Goal: Task Accomplishment & Management: Manage account settings

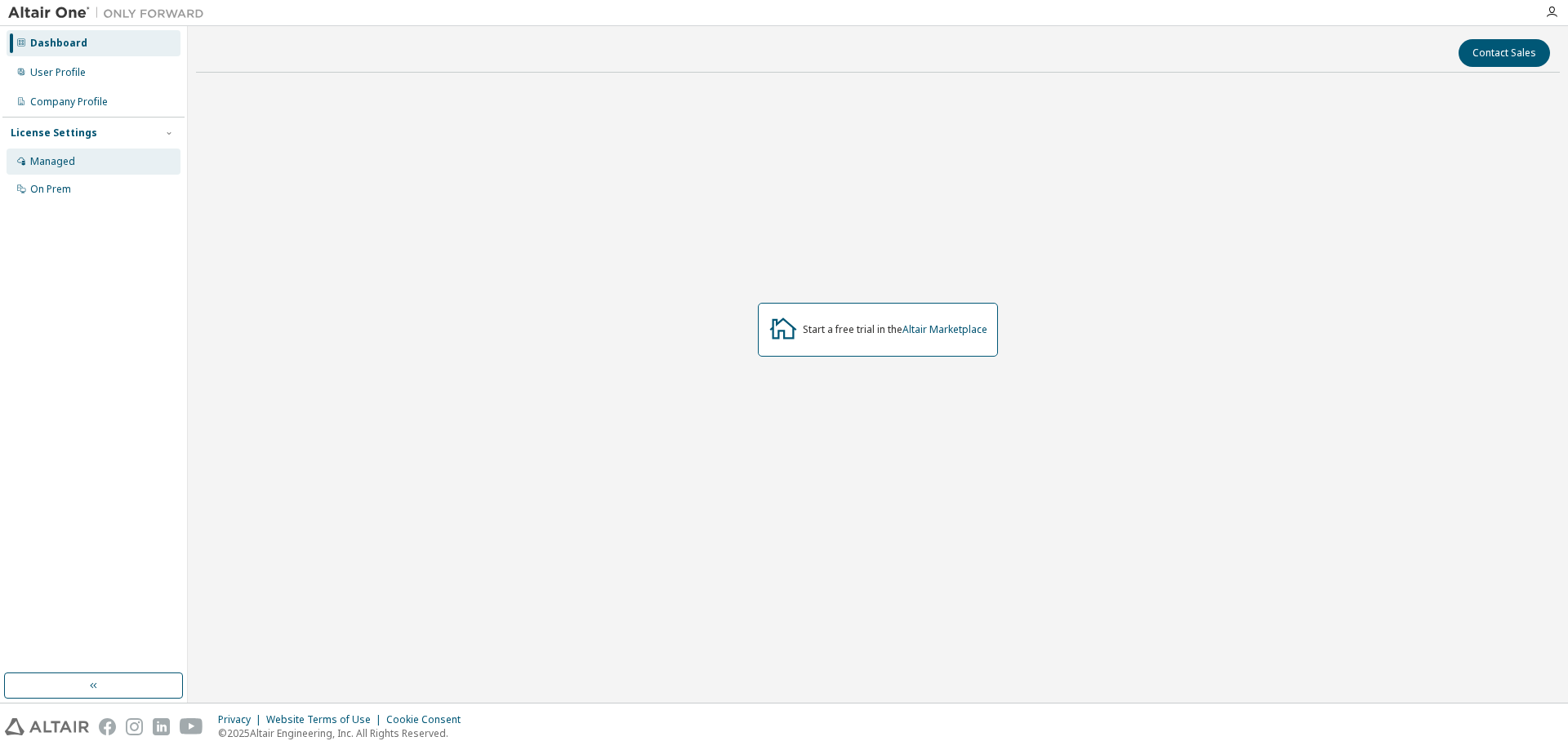
click at [88, 159] on div "Managed" at bounding box center [94, 161] width 174 height 26
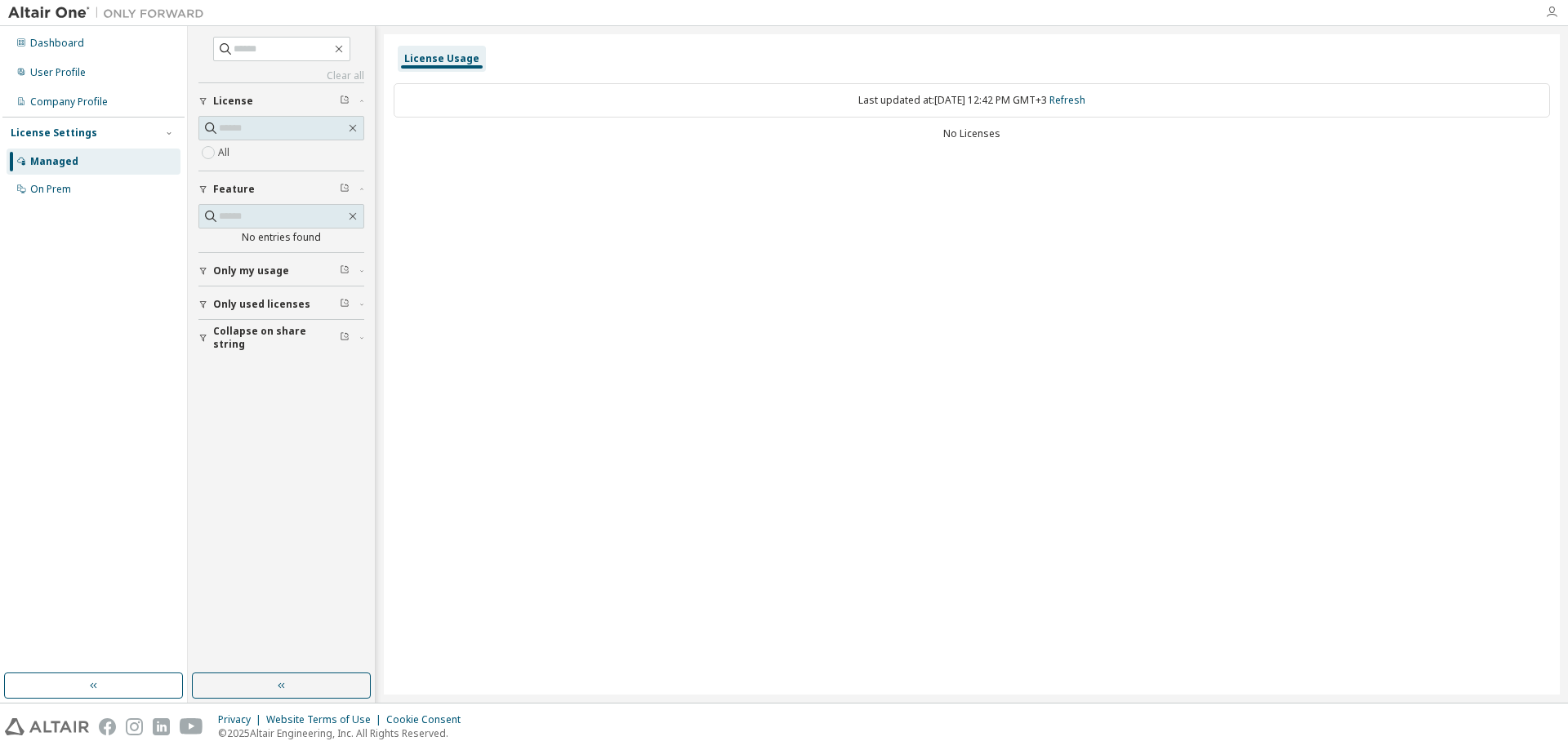
click at [1550, 14] on icon "button" at bounding box center [1552, 13] width 14 height 14
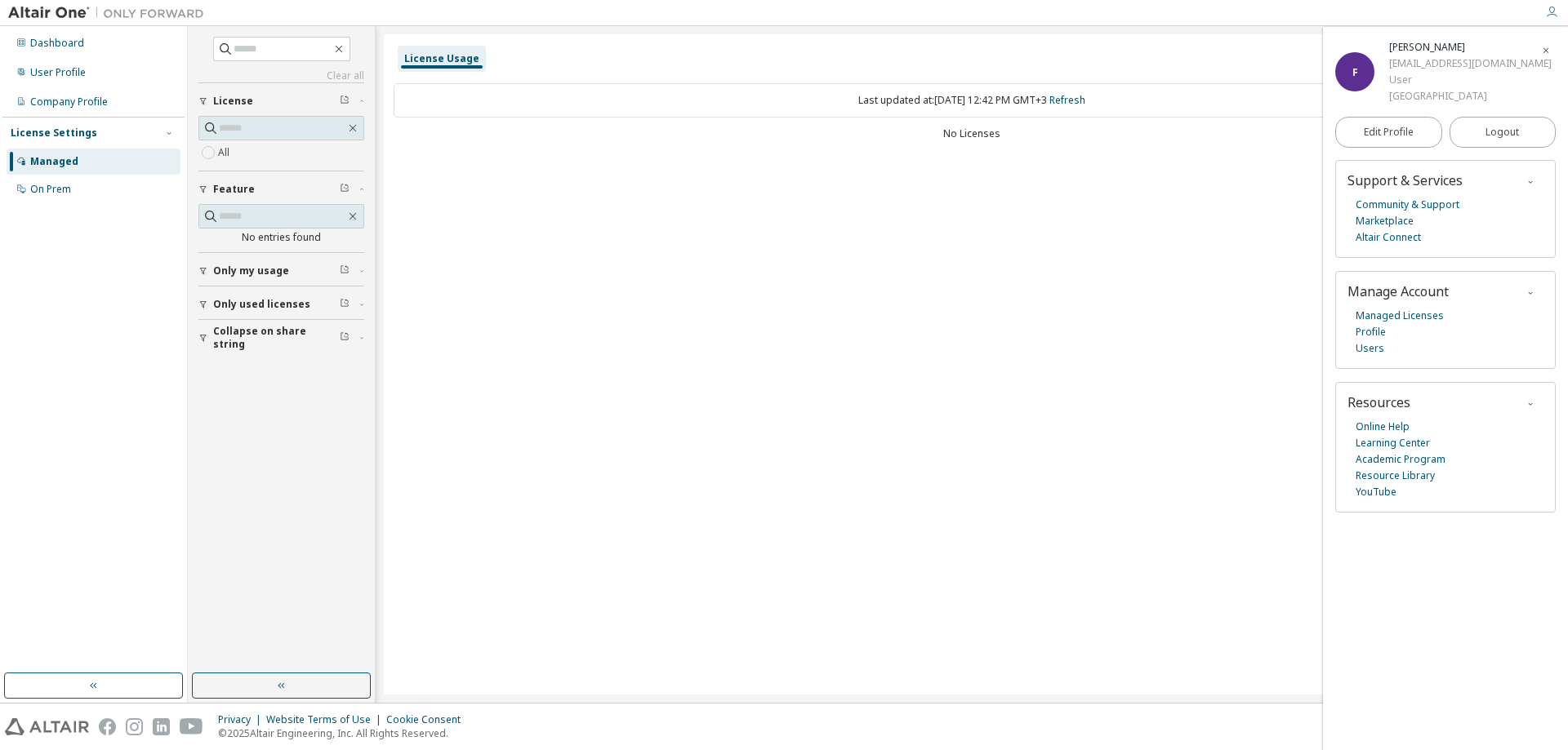
click at [880, 200] on div "License Usage Last updated at: Fri 2025-10-03 12:42 PM GMT+3 Refresh No Licenses" at bounding box center [972, 363] width 1176 height 660
click at [290, 273] on div "Only my usage" at bounding box center [285, 272] width 146 height 14
click at [218, 355] on span "Only used licenses" at bounding box center [261, 352] width 98 height 14
click at [233, 378] on label "Yes" at bounding box center [228, 376] width 19 height 19
click at [571, 255] on div "License Usage Last updated at: Fri 2025-10-03 12:42 PM GMT+3 Refresh No Licenses" at bounding box center [972, 363] width 1176 height 660
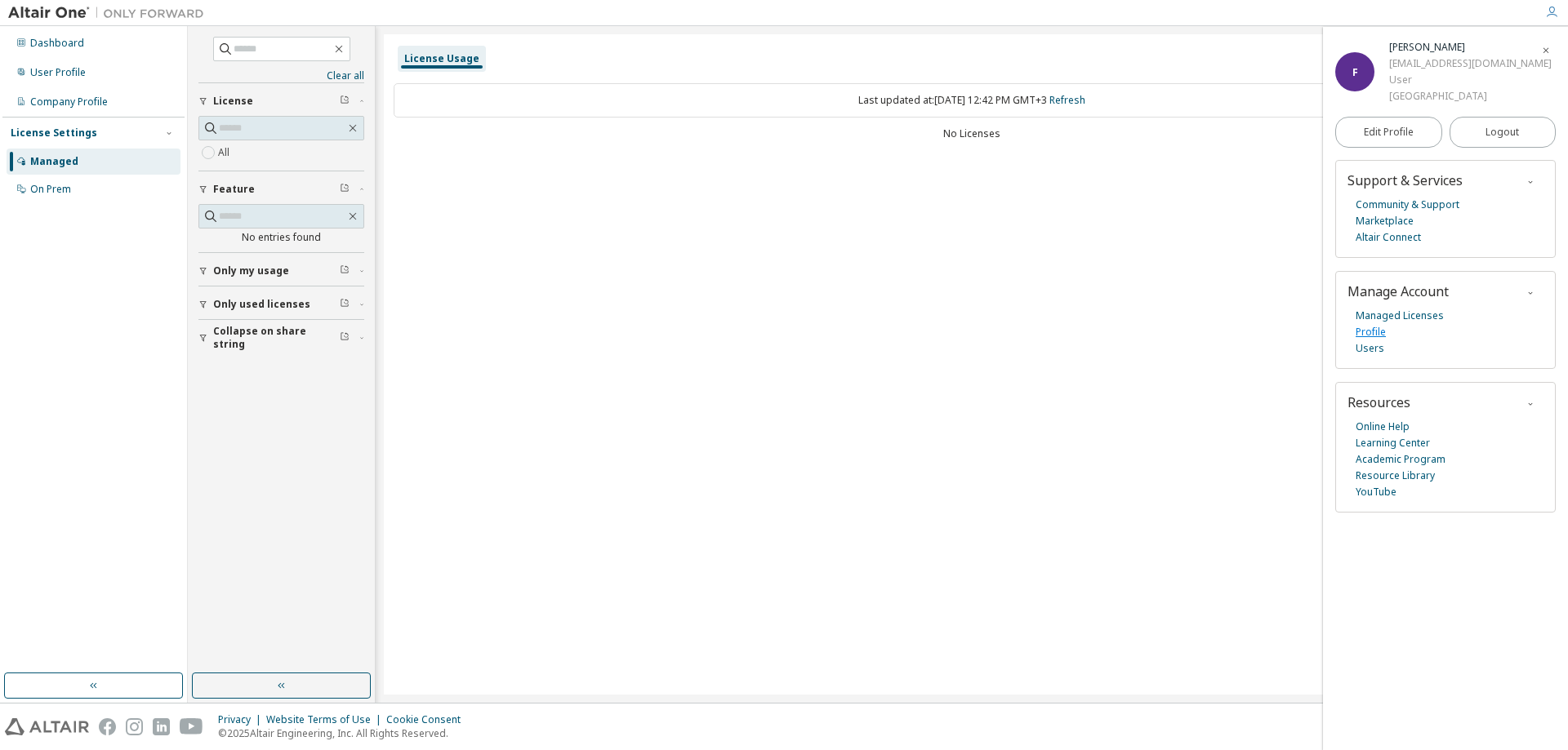
click at [1379, 333] on link "Profile" at bounding box center [1370, 332] width 30 height 16
click at [1400, 225] on link "Marketplace" at bounding box center [1384, 220] width 58 height 16
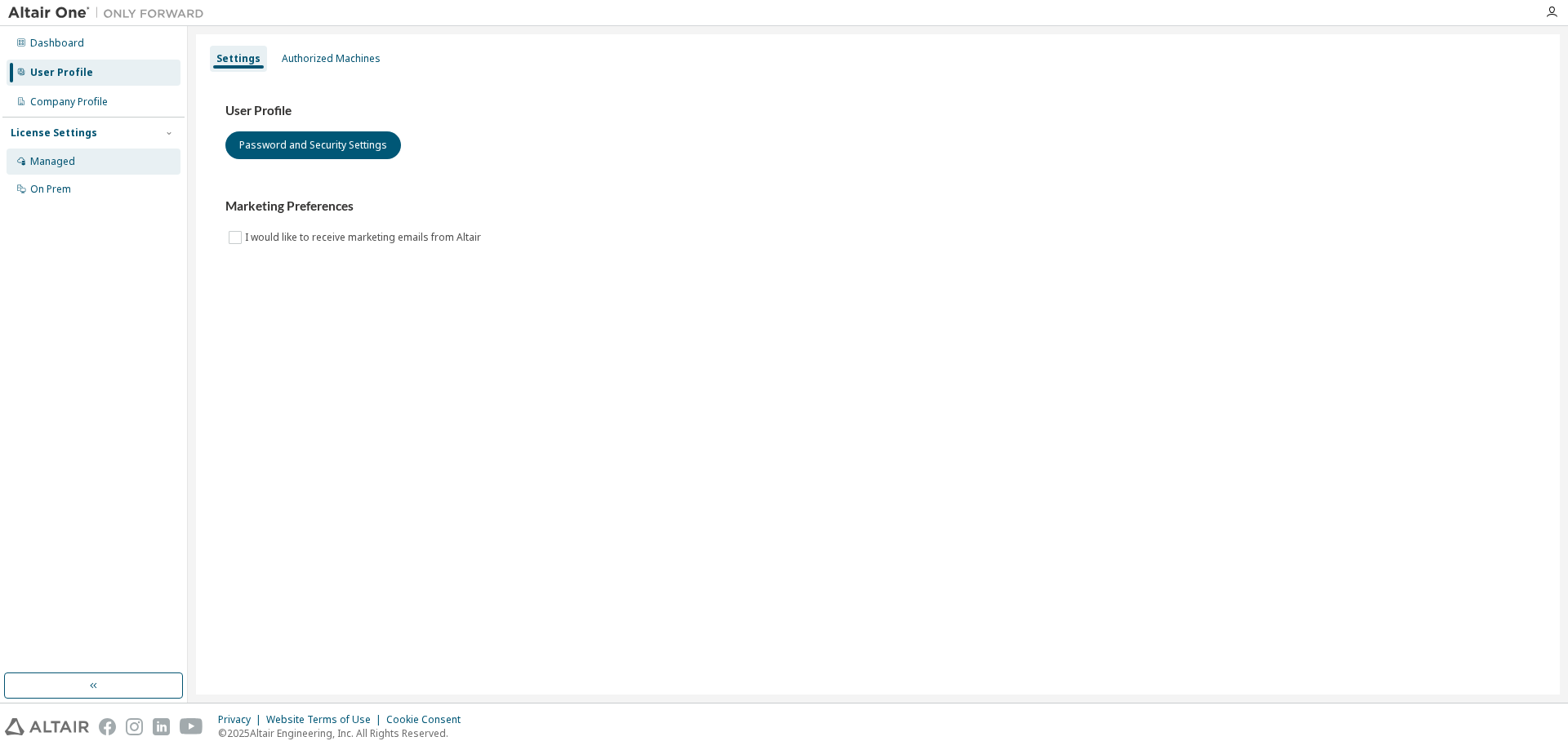
click at [71, 164] on div "Managed" at bounding box center [52, 162] width 44 height 14
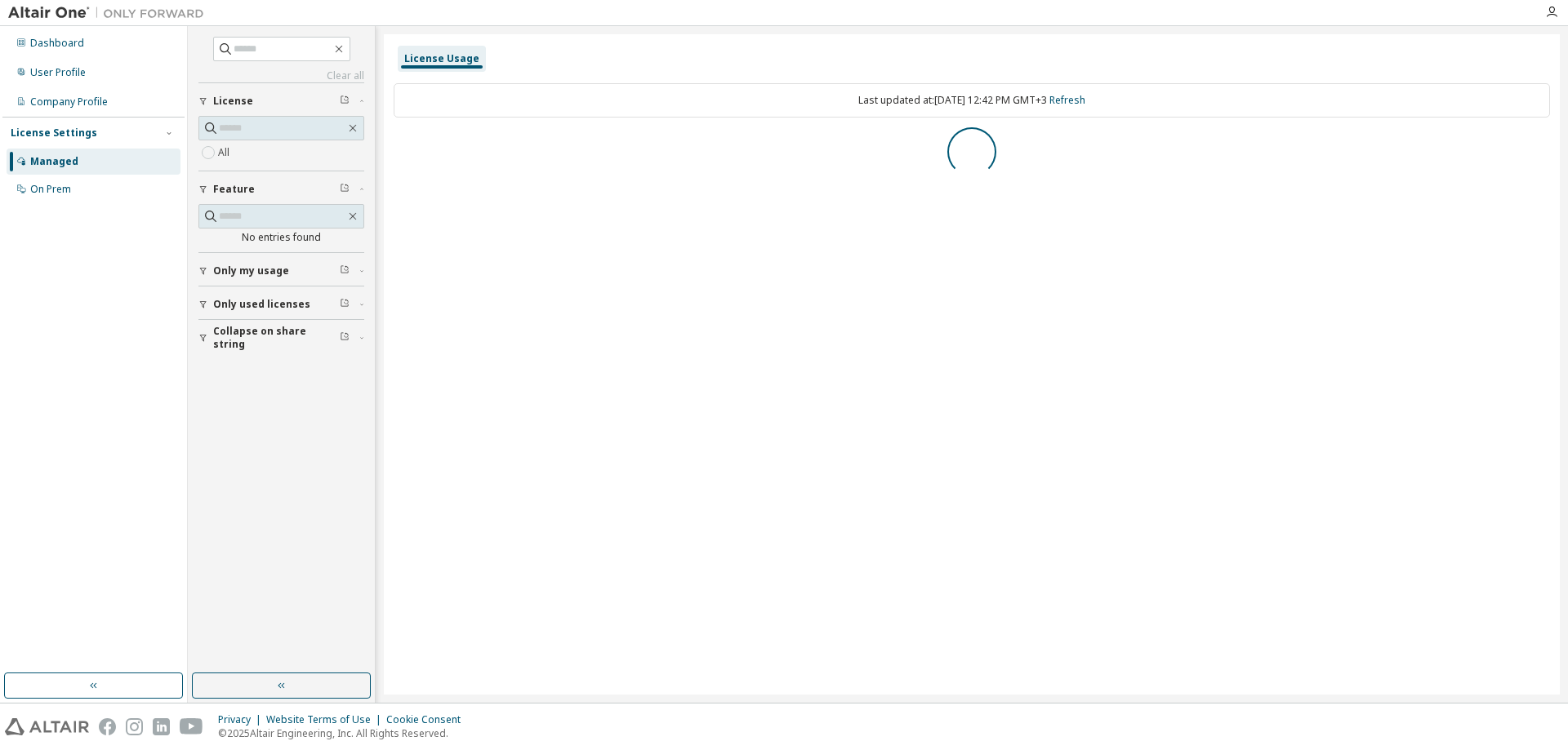
click at [87, 135] on div "License Settings" at bounding box center [54, 133] width 87 height 14
click at [923, 105] on div "Last updated at: Fri 2025-10-03 12:42 PM GMT+3 Refresh" at bounding box center [972, 100] width 1156 height 34
click at [1086, 100] on link "Refresh" at bounding box center [1067, 100] width 36 height 14
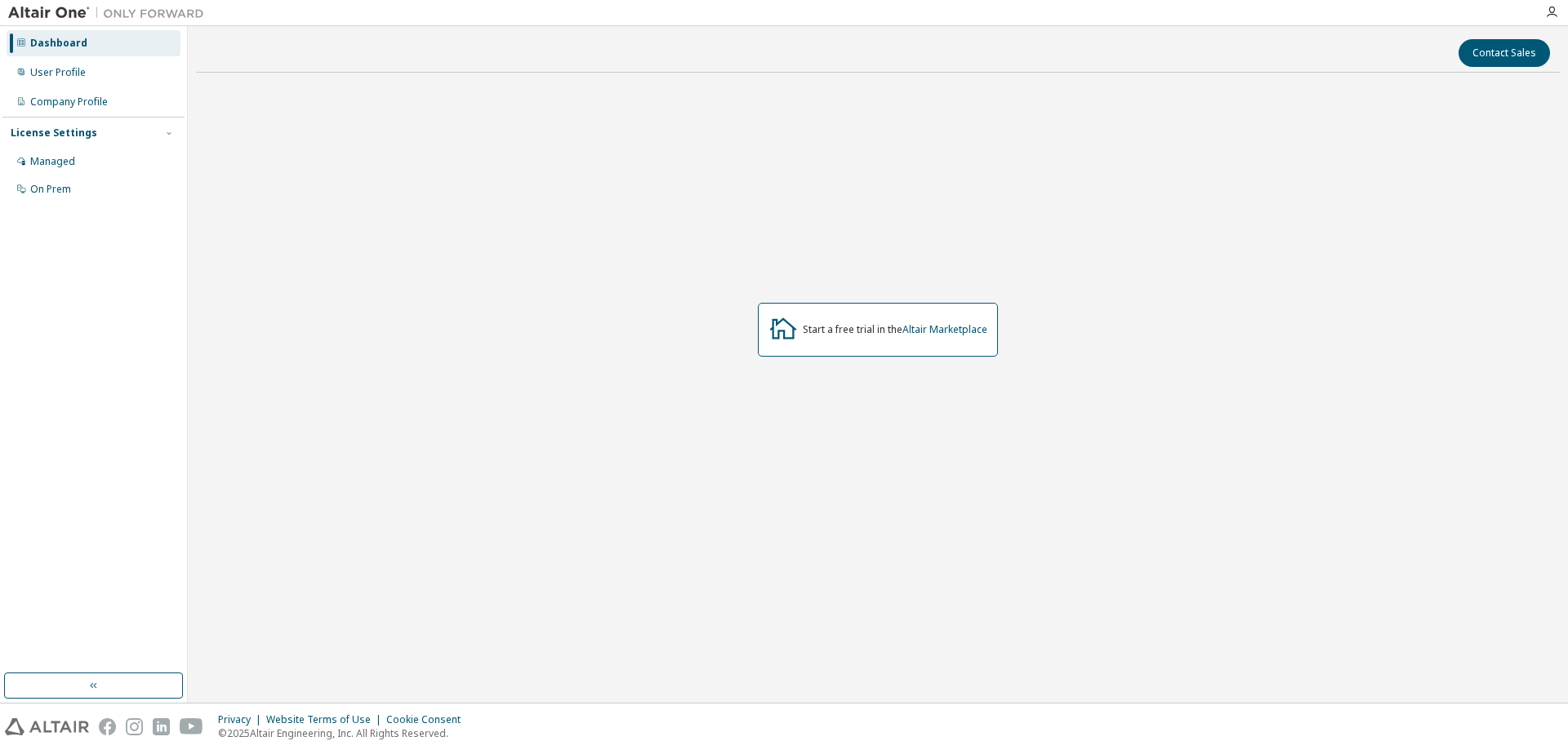
click at [1560, 12] on div at bounding box center [1552, 13] width 33 height 14
click at [1558, 12] on div at bounding box center [1552, 13] width 33 height 14
click at [1555, 12] on icon "button" at bounding box center [1552, 13] width 14 height 14
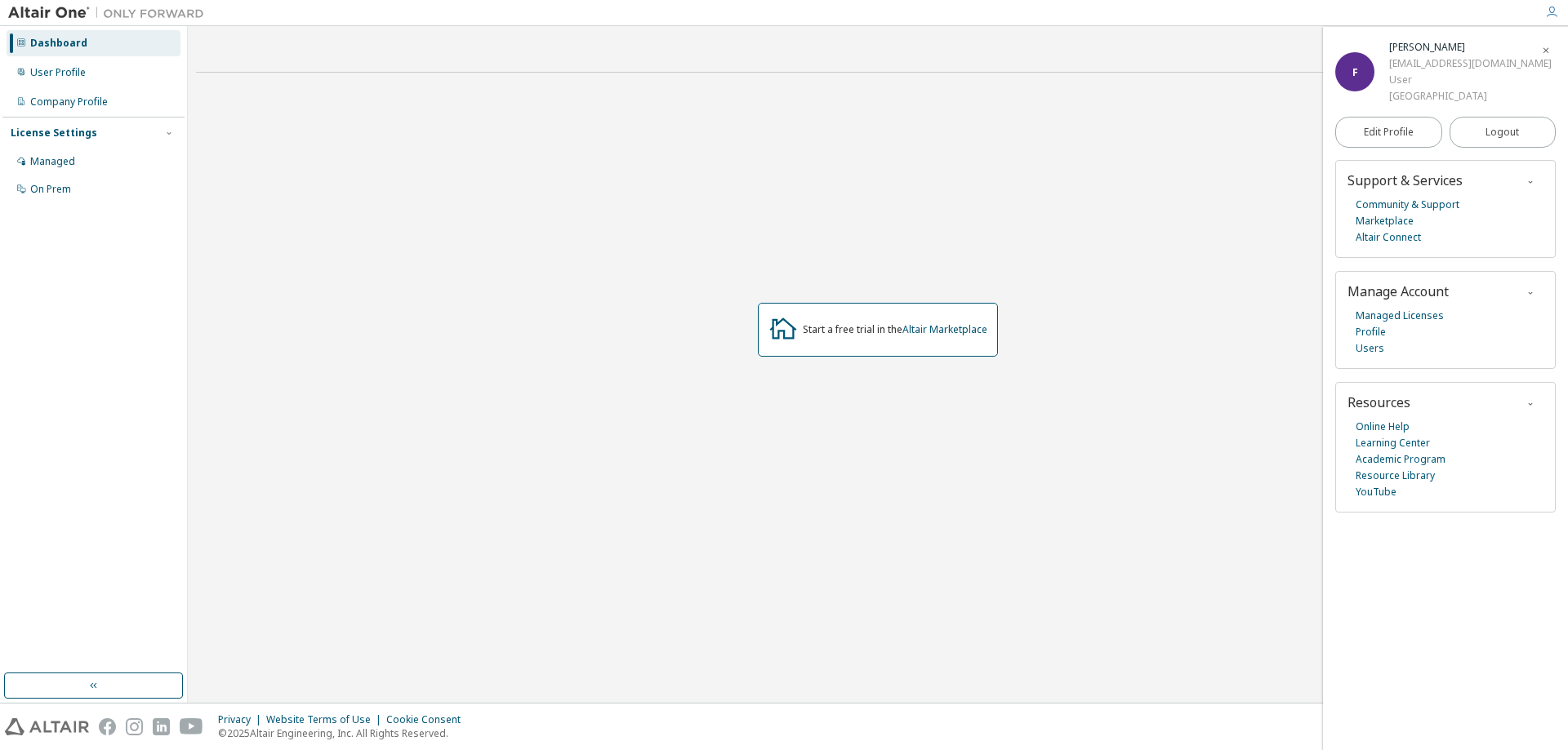
click at [1555, 12] on icon "button" at bounding box center [1552, 13] width 14 height 14
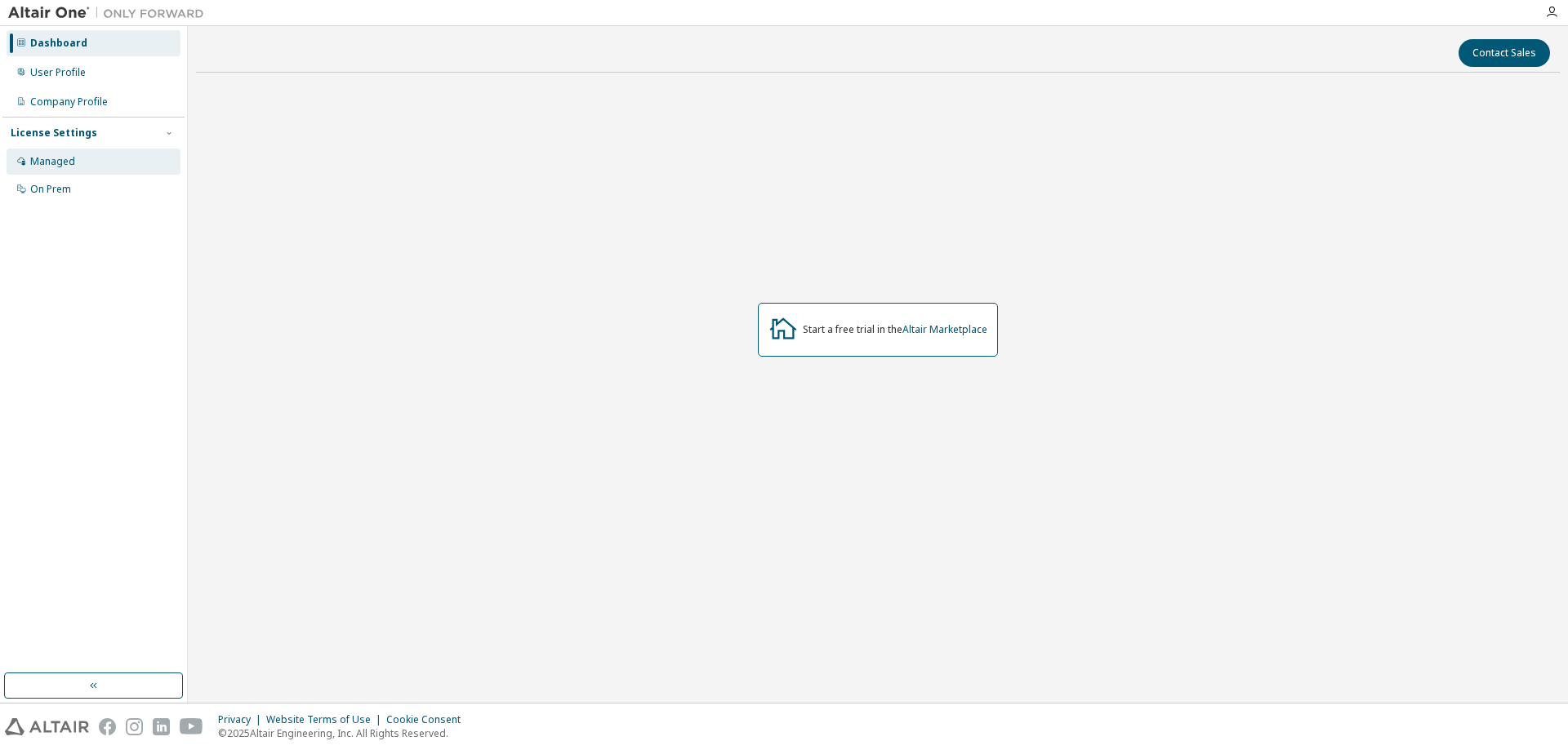
click at [80, 165] on div "Managed" at bounding box center [94, 161] width 174 height 26
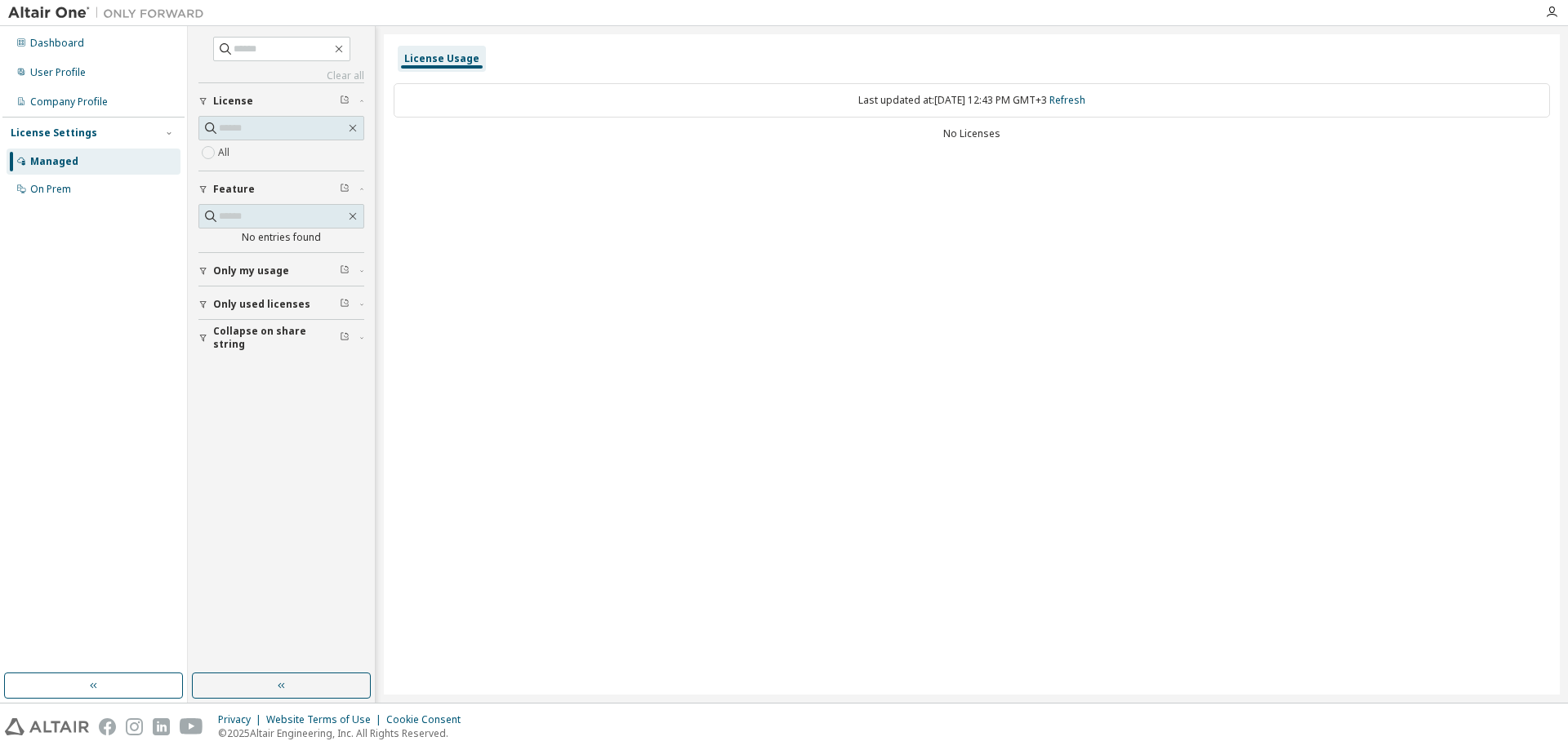
click at [213, 184] on span "Feature" at bounding box center [233, 189] width 42 height 14
click at [244, 111] on button "License" at bounding box center [280, 101] width 165 height 36
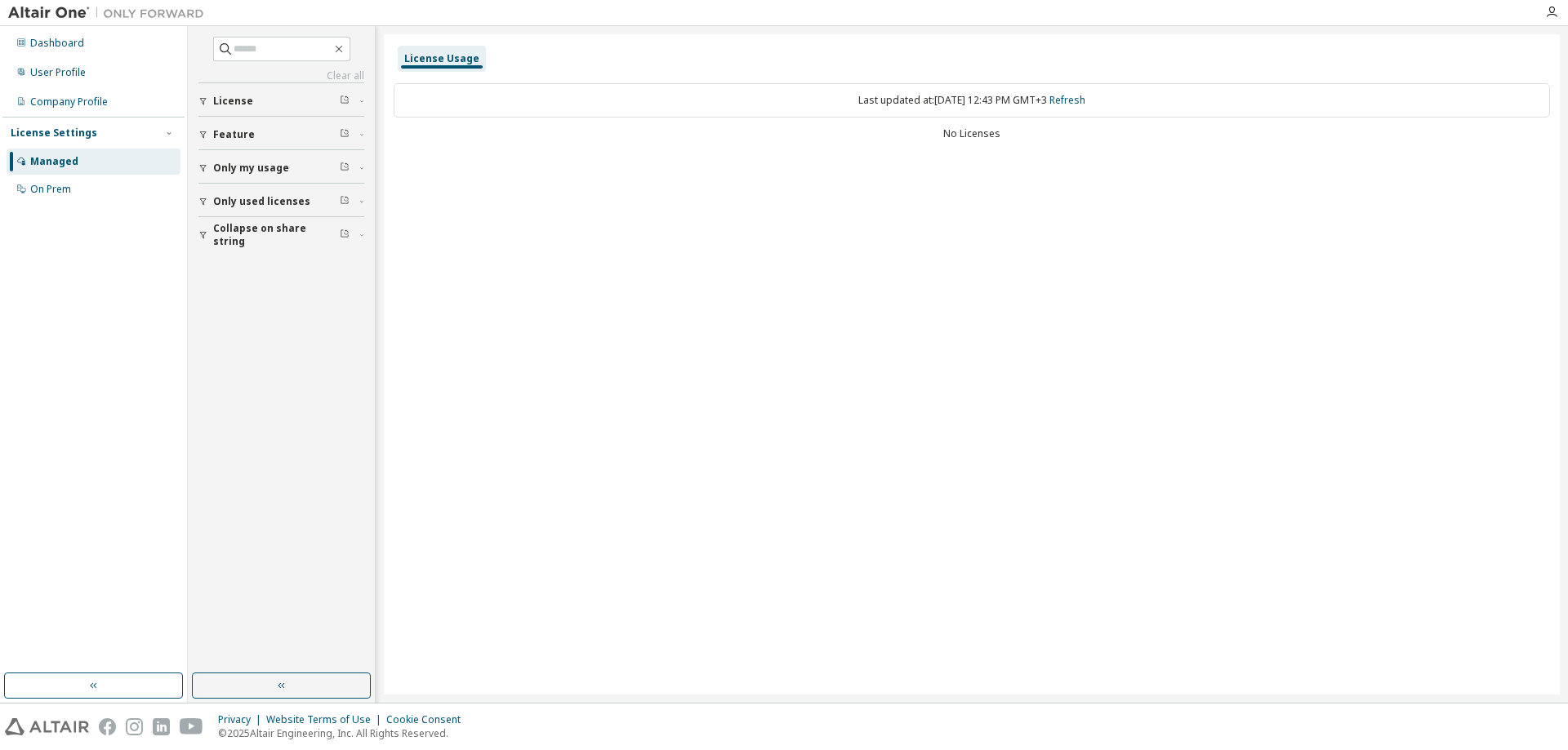
click at [438, 57] on div "License Usage" at bounding box center [442, 59] width 75 height 14
click at [959, 129] on div "No Licenses" at bounding box center [972, 134] width 1156 height 14
click at [1012, 132] on div "No Licenses" at bounding box center [972, 134] width 1156 height 14
click at [64, 50] on div "Dashboard" at bounding box center [94, 43] width 174 height 26
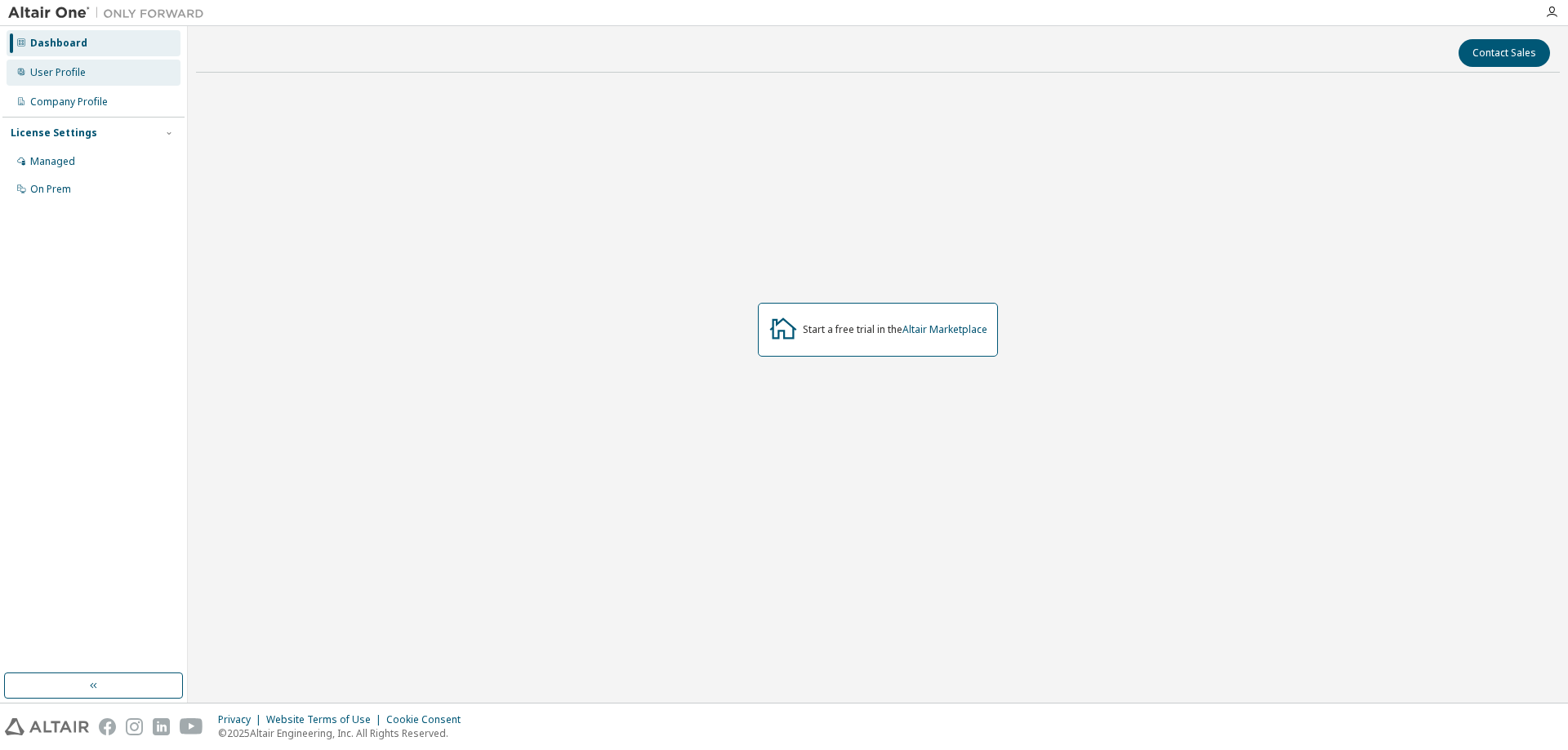
click at [76, 72] on div "User Profile" at bounding box center [57, 72] width 55 height 14
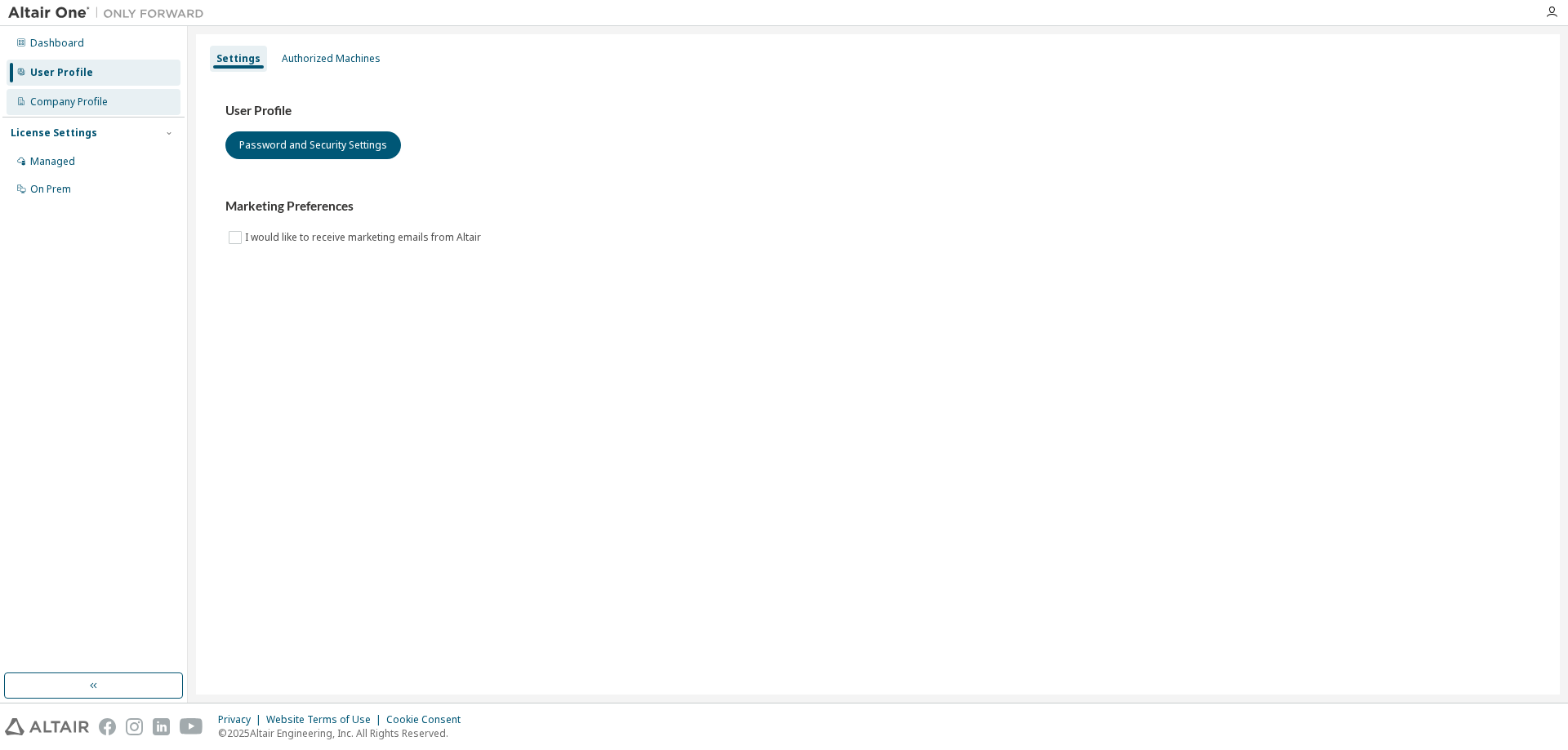
click at [73, 99] on div "Company Profile" at bounding box center [69, 102] width 77 height 14
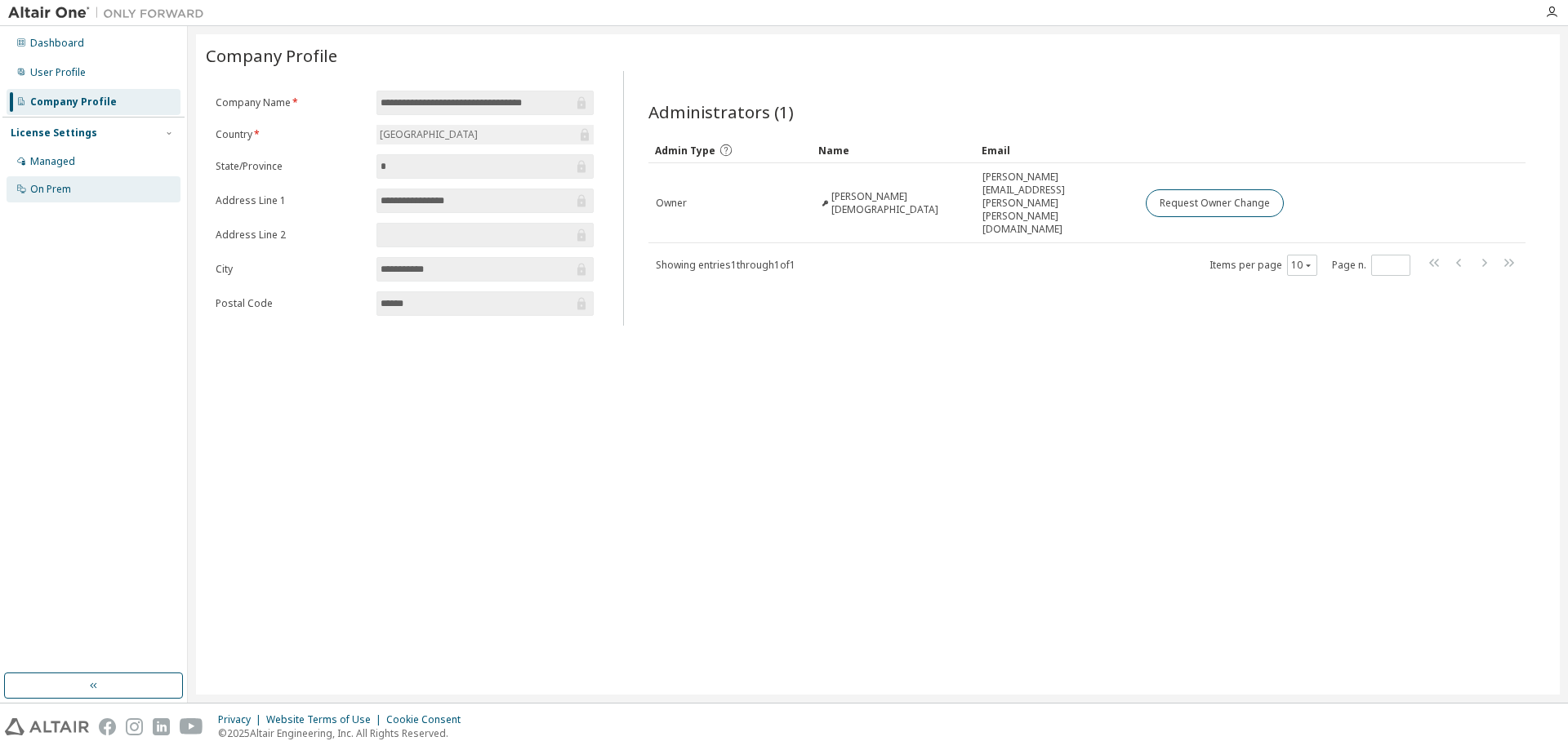
click at [118, 183] on div "On Prem" at bounding box center [94, 188] width 174 height 26
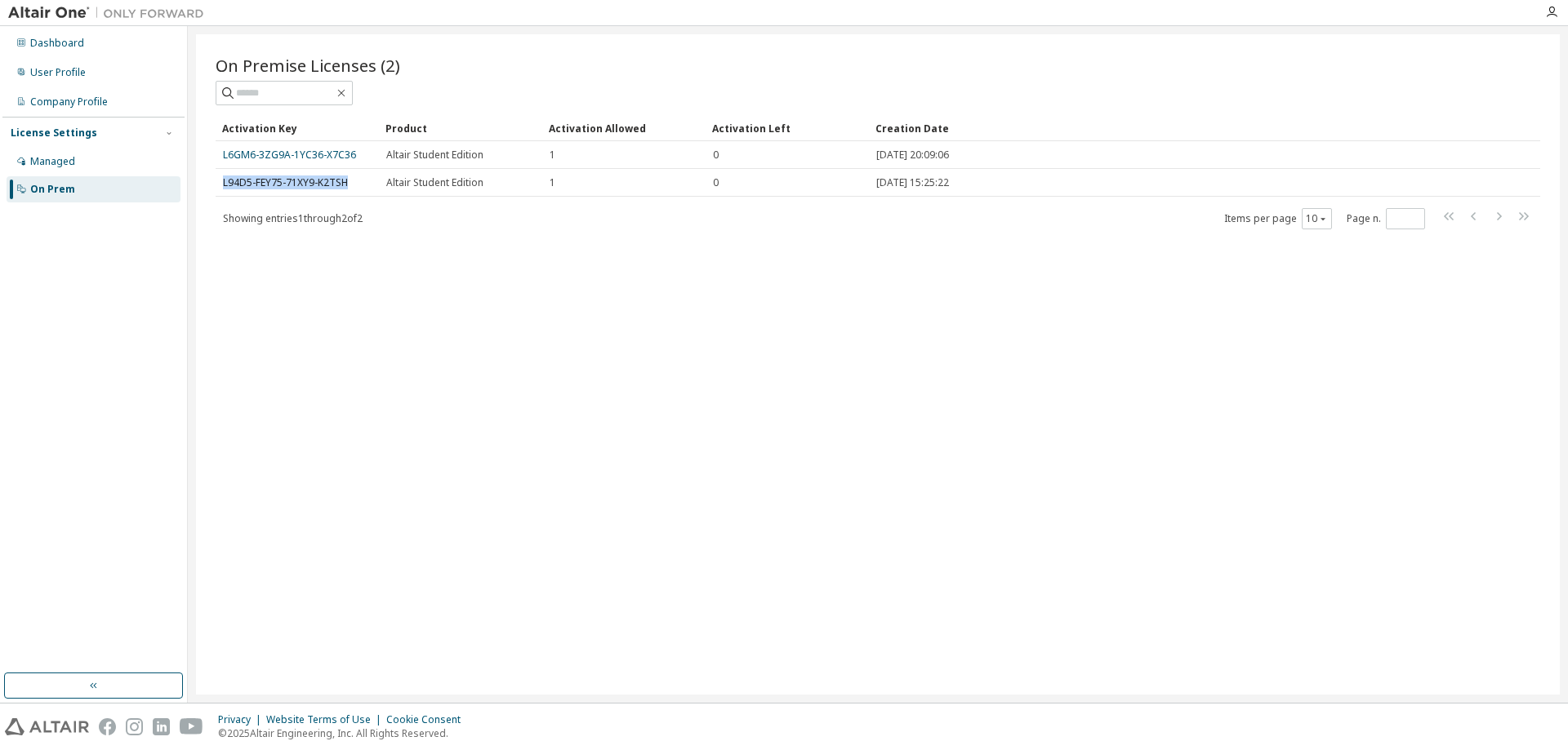
drag, startPoint x: 348, startPoint y: 185, endPoint x: 213, endPoint y: 187, distance: 135.0
click at [213, 187] on div "On Premise Licenses (2) Clear Load Save Save As Field Operator Value Select fil…" at bounding box center [878, 363] width 1364 height 660
copy link "L94D5-FEY75-71XY9-K2TSH"
click at [1553, 14] on icon "button" at bounding box center [1552, 13] width 14 height 14
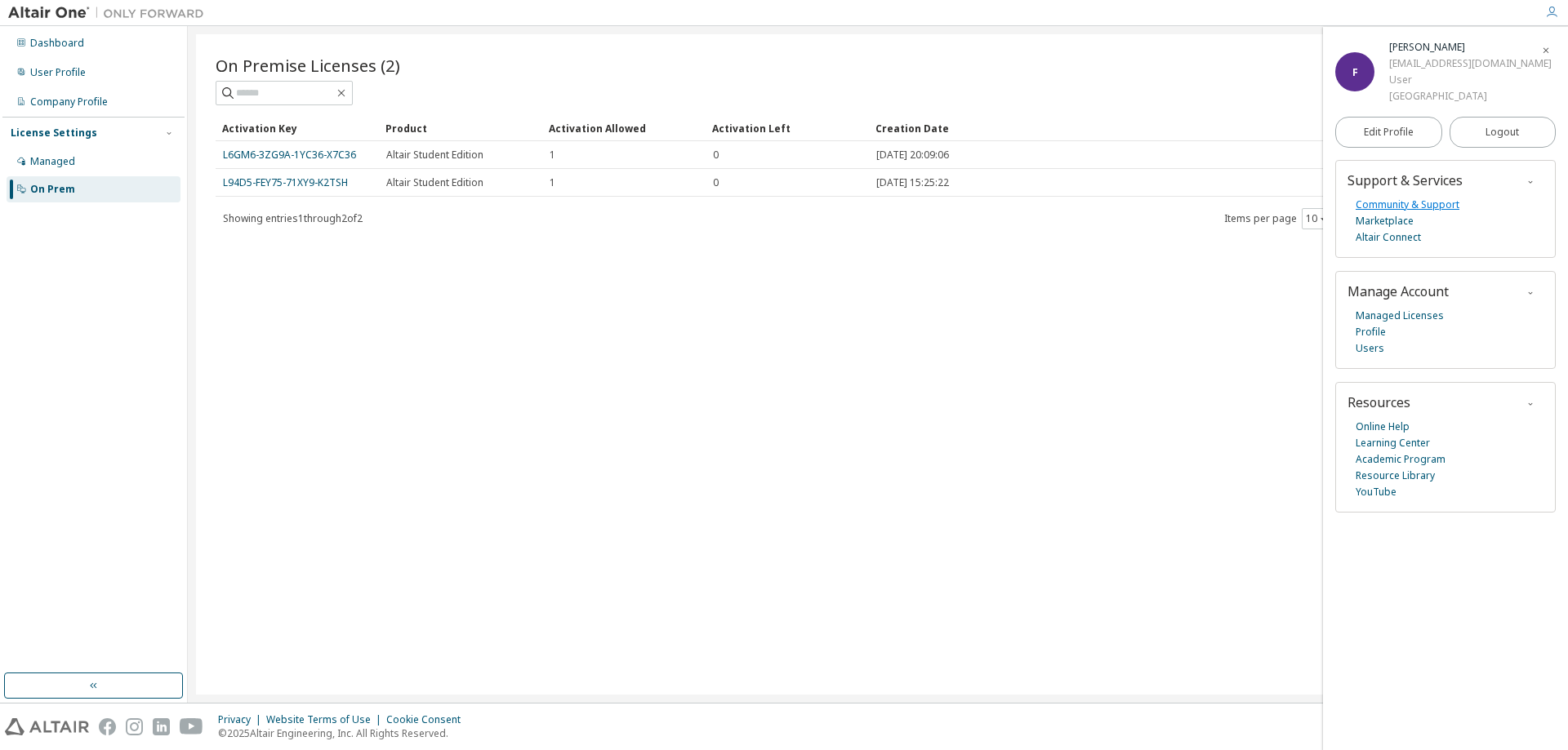
click at [1408, 206] on link "Community & Support" at bounding box center [1407, 205] width 103 height 16
click at [81, 101] on div "Company Profile" at bounding box center [69, 102] width 77 height 14
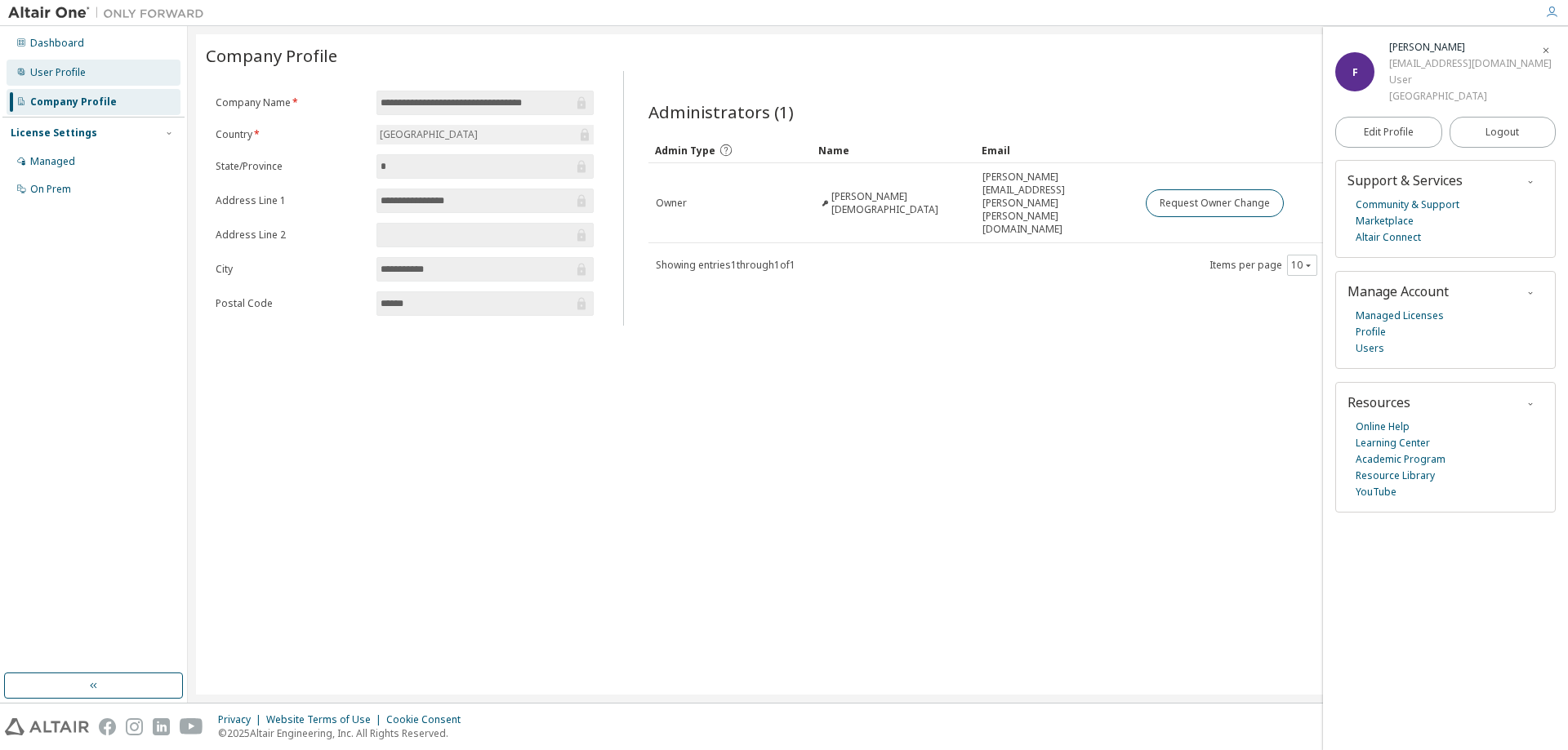
click at [108, 64] on div "User Profile" at bounding box center [94, 72] width 174 height 26
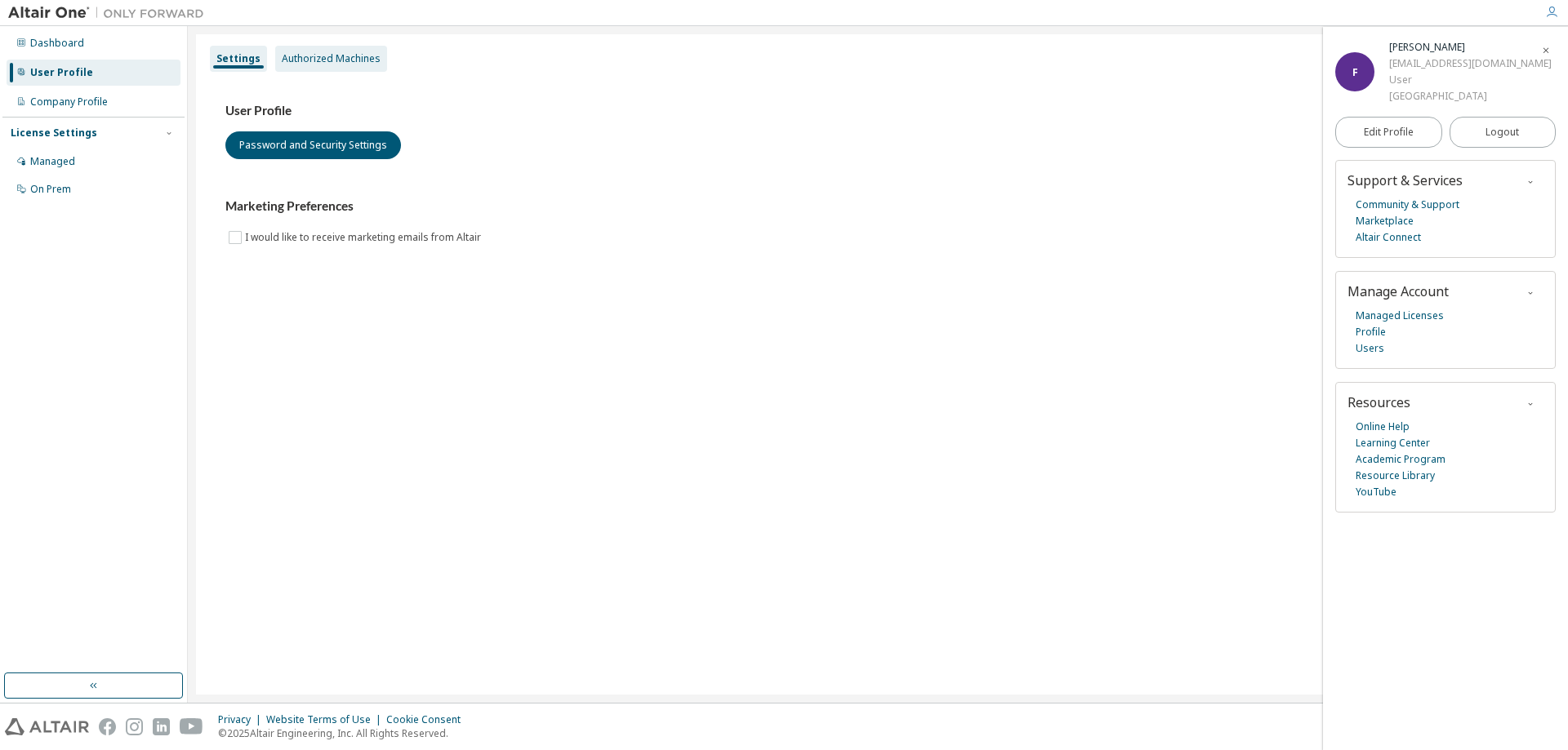
click at [276, 54] on div "Authorized Machines" at bounding box center [332, 58] width 112 height 26
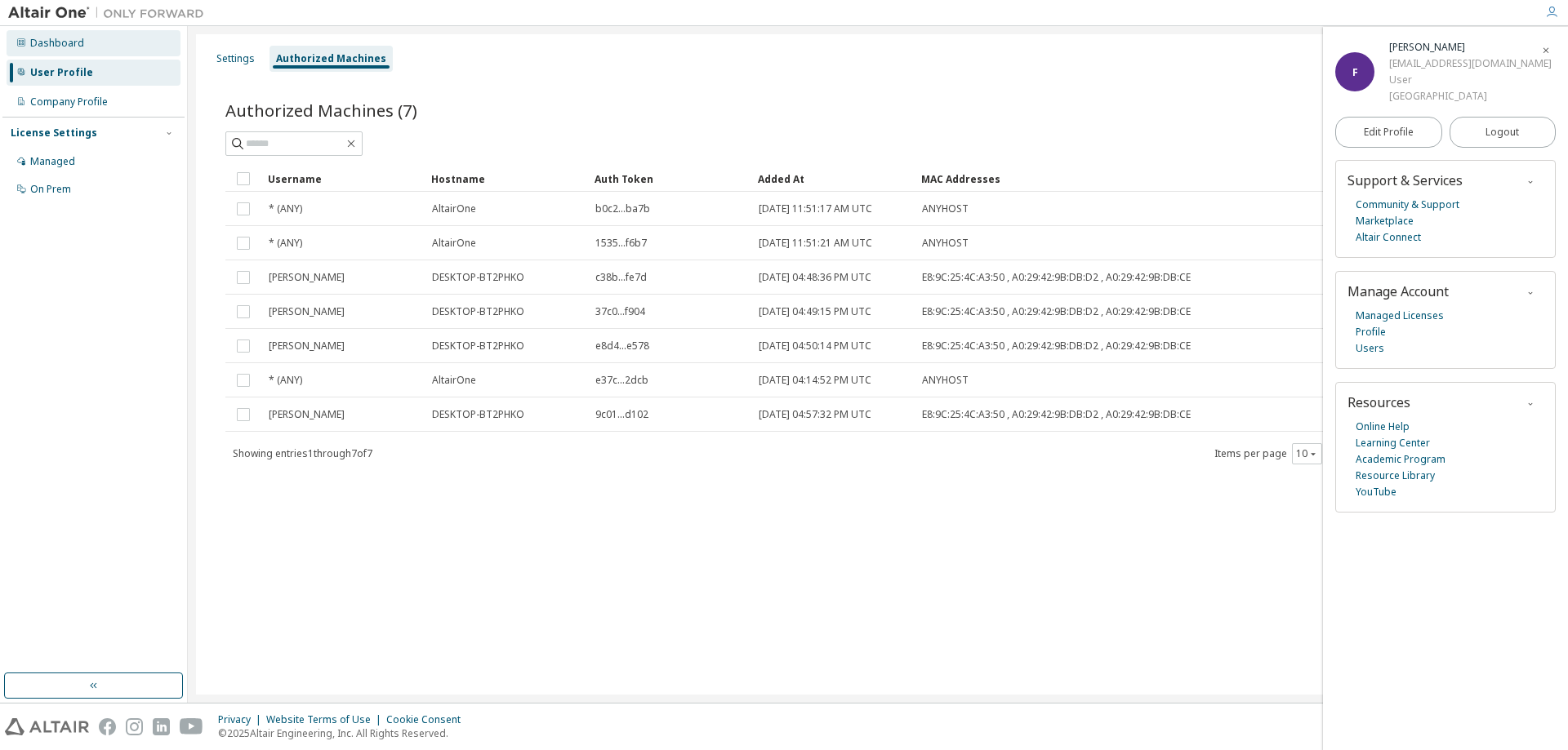
click at [77, 45] on div "Dashboard" at bounding box center [57, 43] width 54 height 14
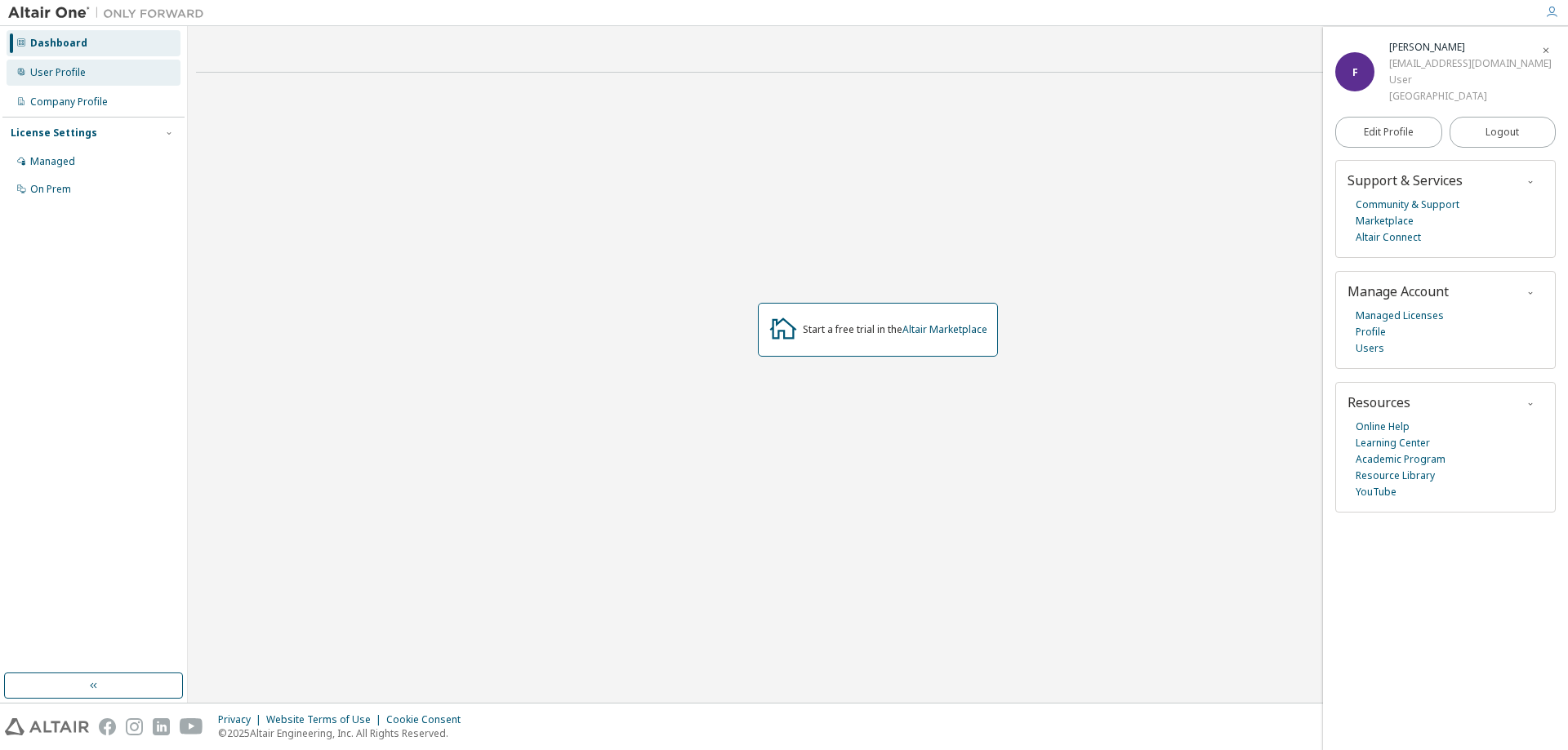
click at [85, 60] on div "User Profile" at bounding box center [94, 72] width 174 height 26
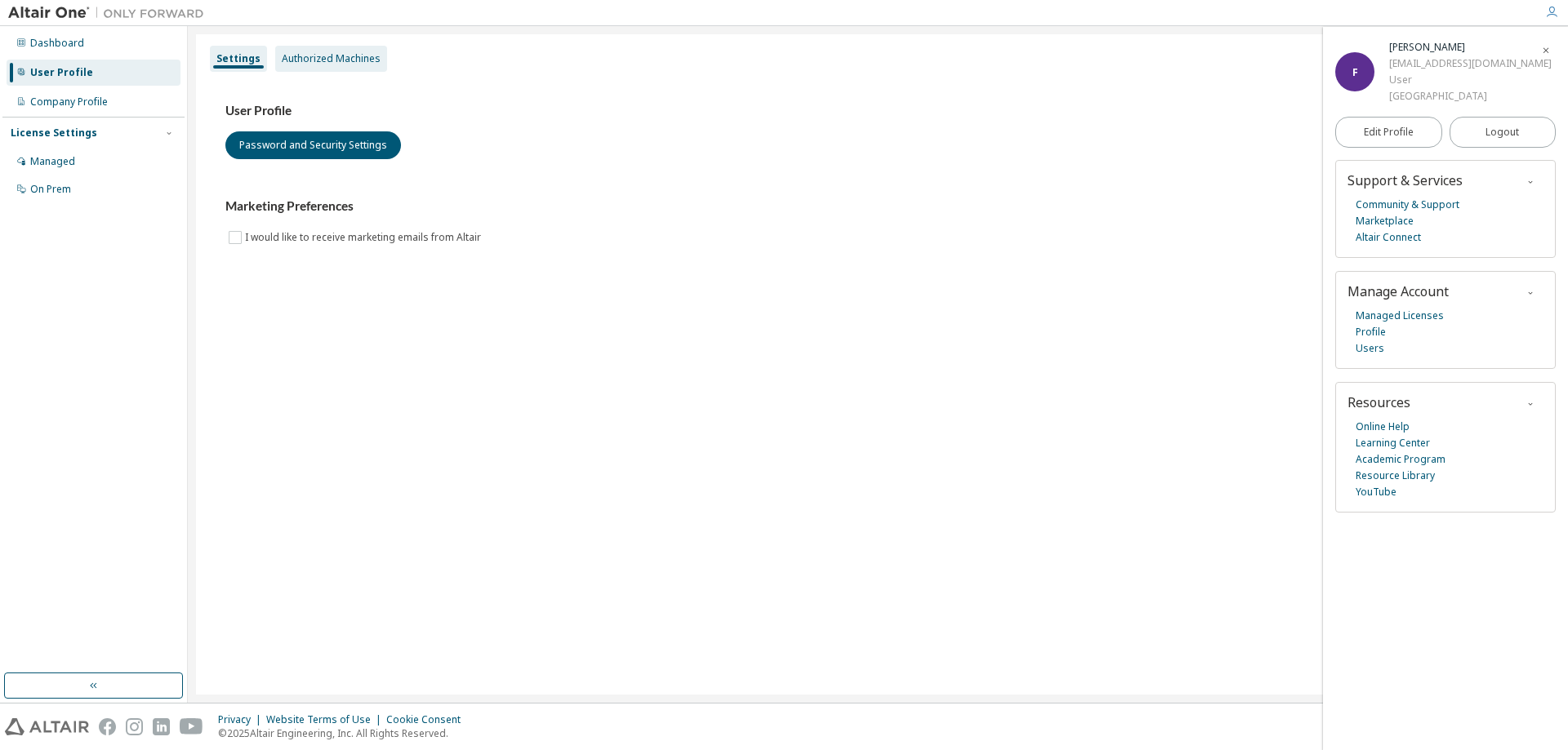
click at [300, 57] on div "Authorized Machines" at bounding box center [331, 59] width 99 height 14
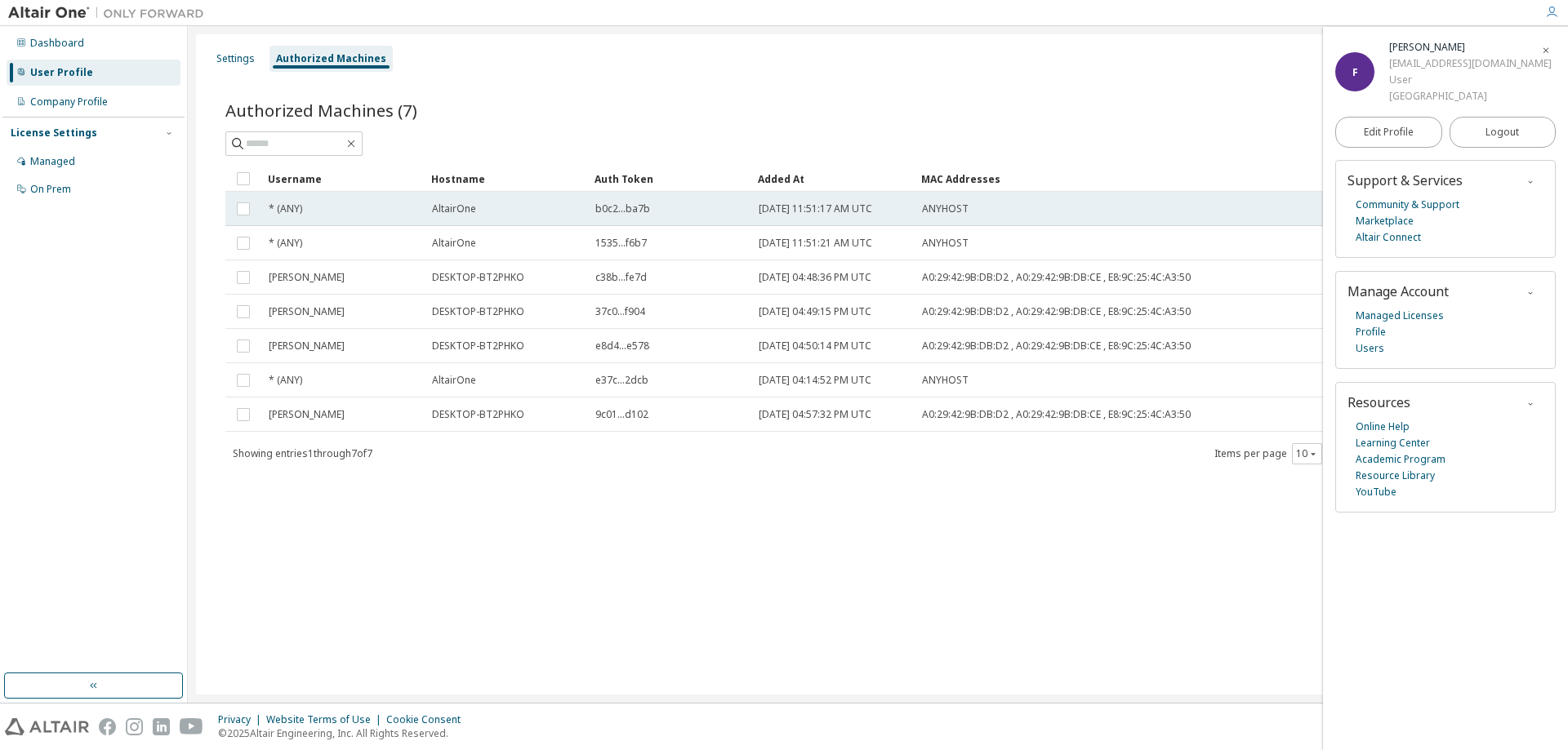
click at [402, 210] on div "* (ANY)" at bounding box center [343, 210] width 149 height 14
click at [473, 208] on span "AltairOne" at bounding box center [454, 210] width 44 height 14
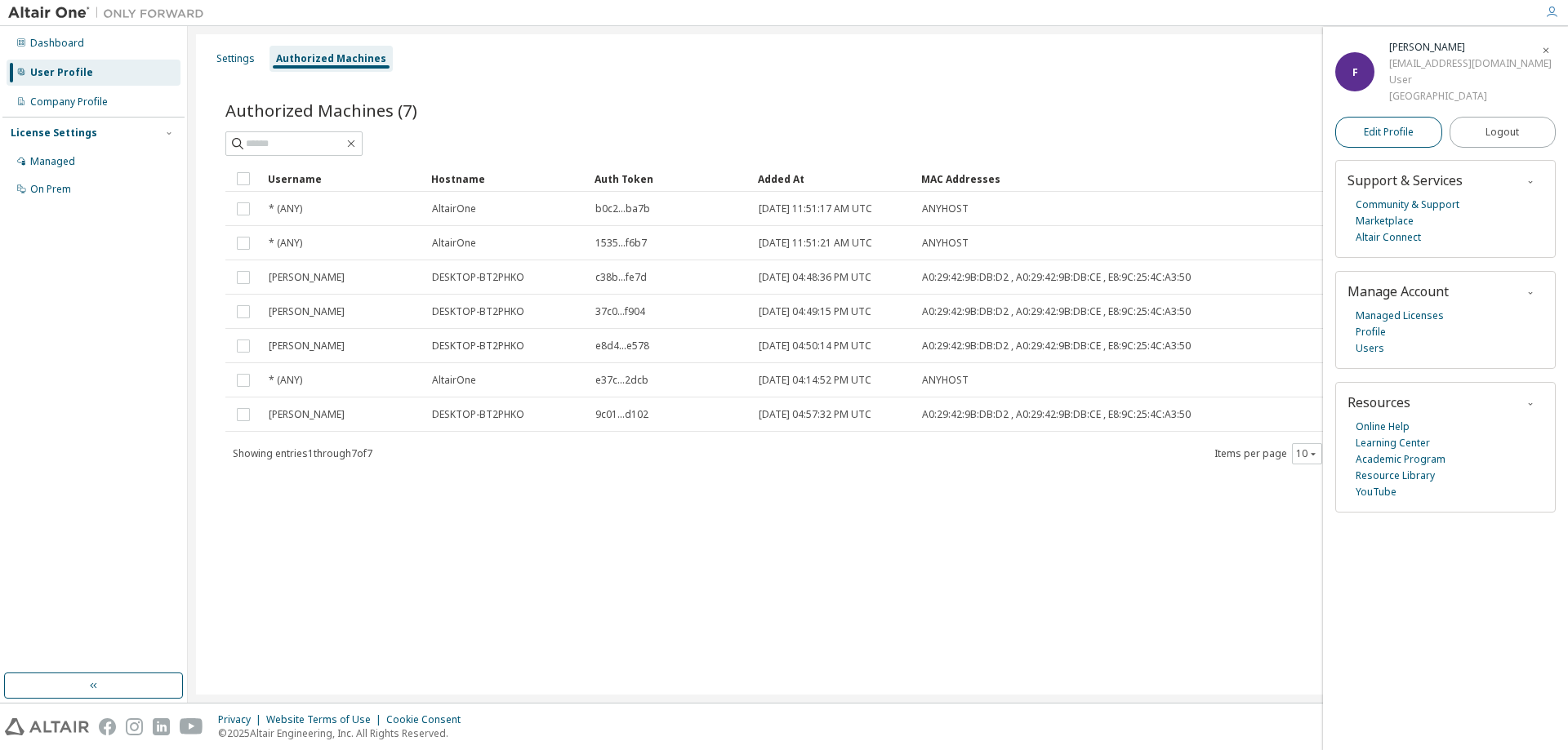
drag, startPoint x: 1544, startPoint y: 50, endPoint x: 1367, endPoint y: 132, distance: 195.1
click at [1544, 50] on icon "button" at bounding box center [1546, 50] width 10 height 10
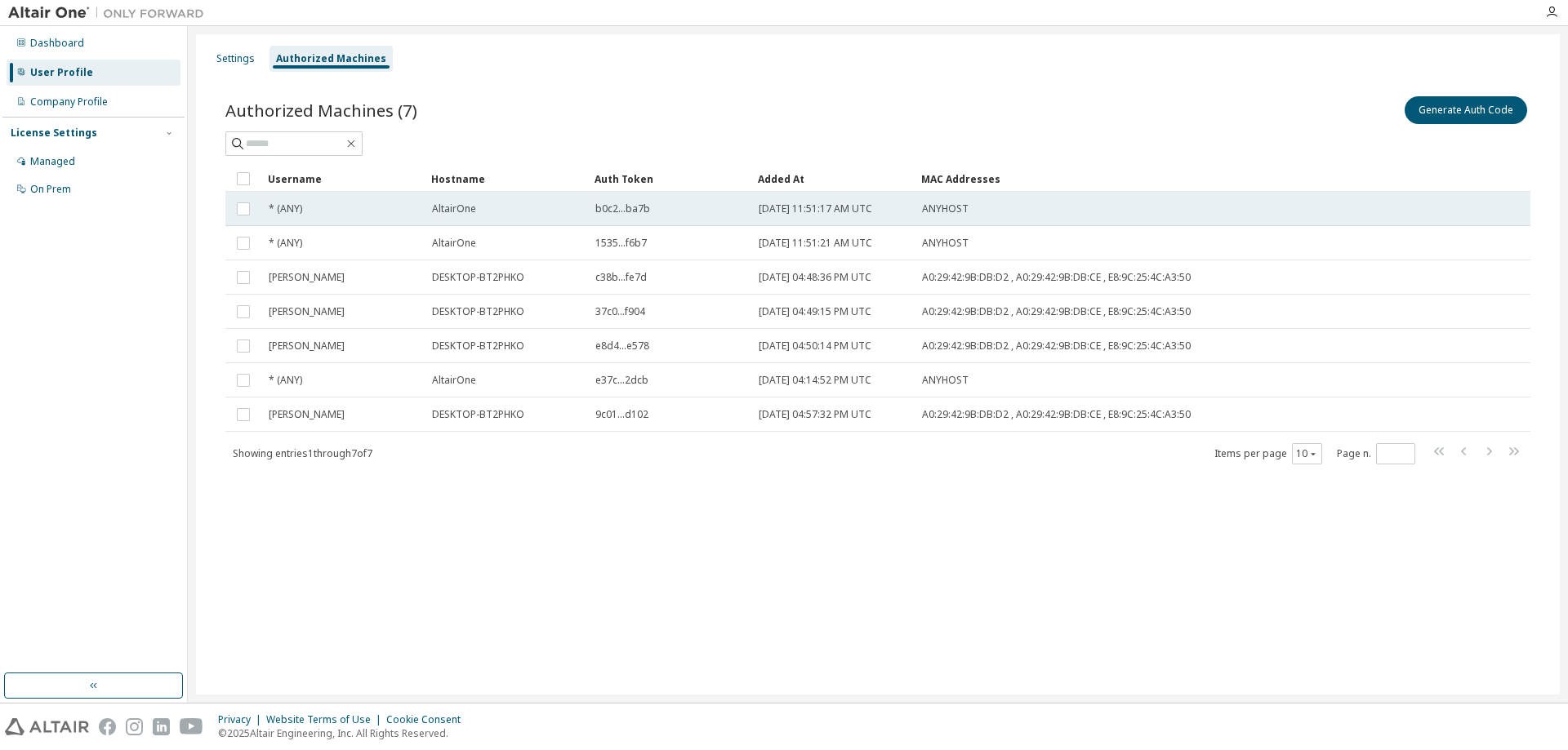
click at [960, 214] on span "ANYHOST" at bounding box center [945, 210] width 46 height 14
click at [976, 215] on div "ANYHOST" at bounding box center [1140, 210] width 436 height 14
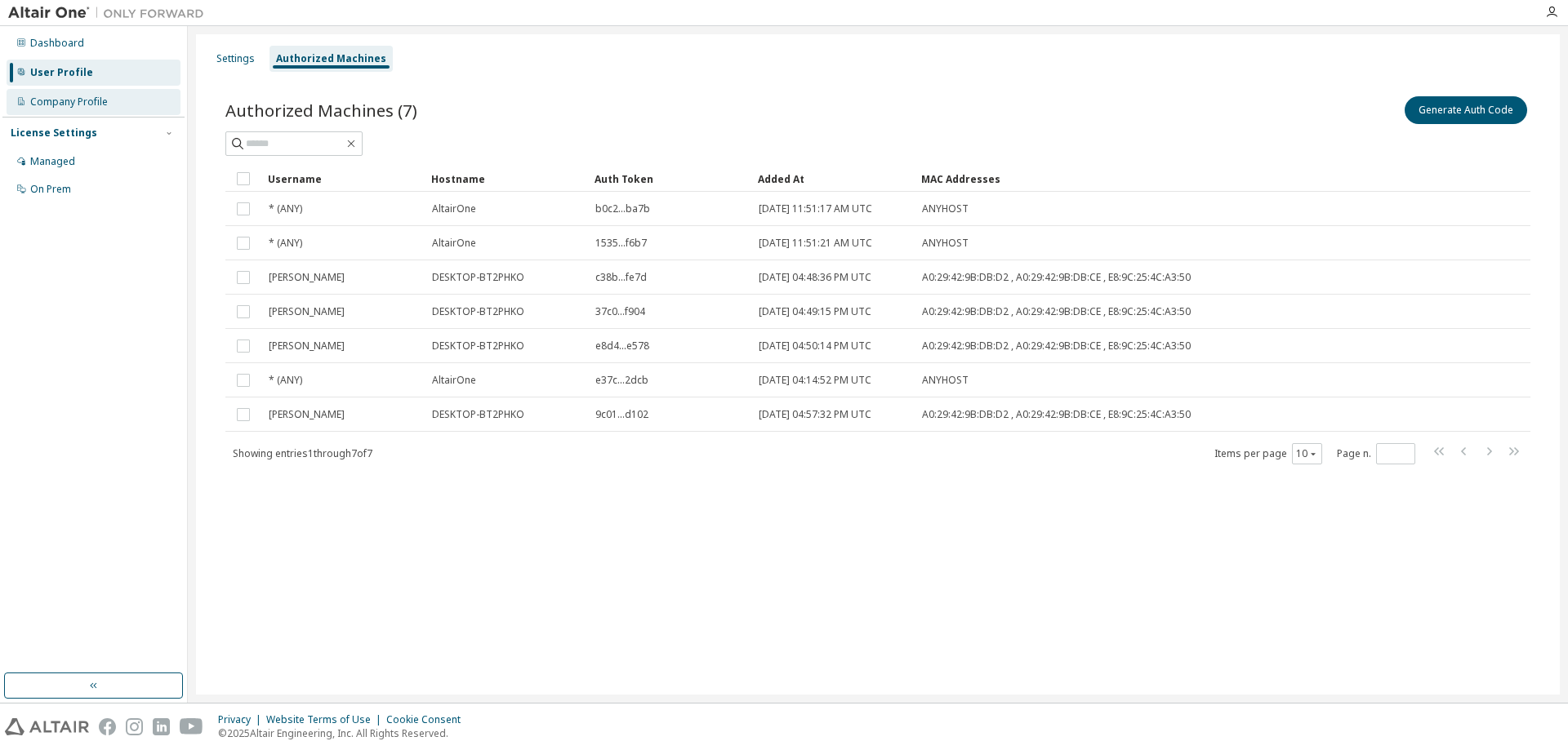
click at [64, 109] on div "Company Profile" at bounding box center [94, 101] width 174 height 26
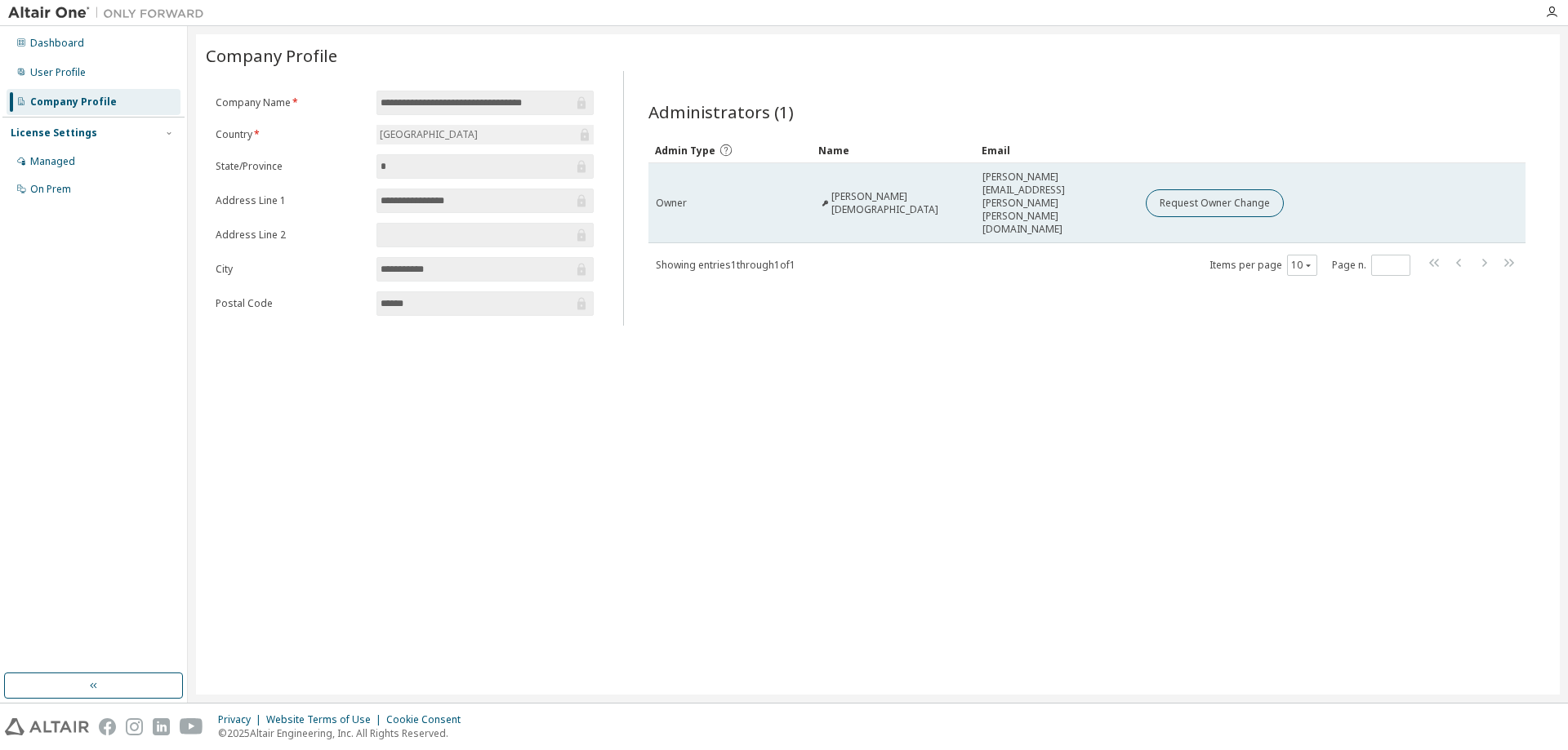
click at [900, 190] on span "[PERSON_NAME][DEMOGRAPHIC_DATA]" at bounding box center [899, 203] width 136 height 26
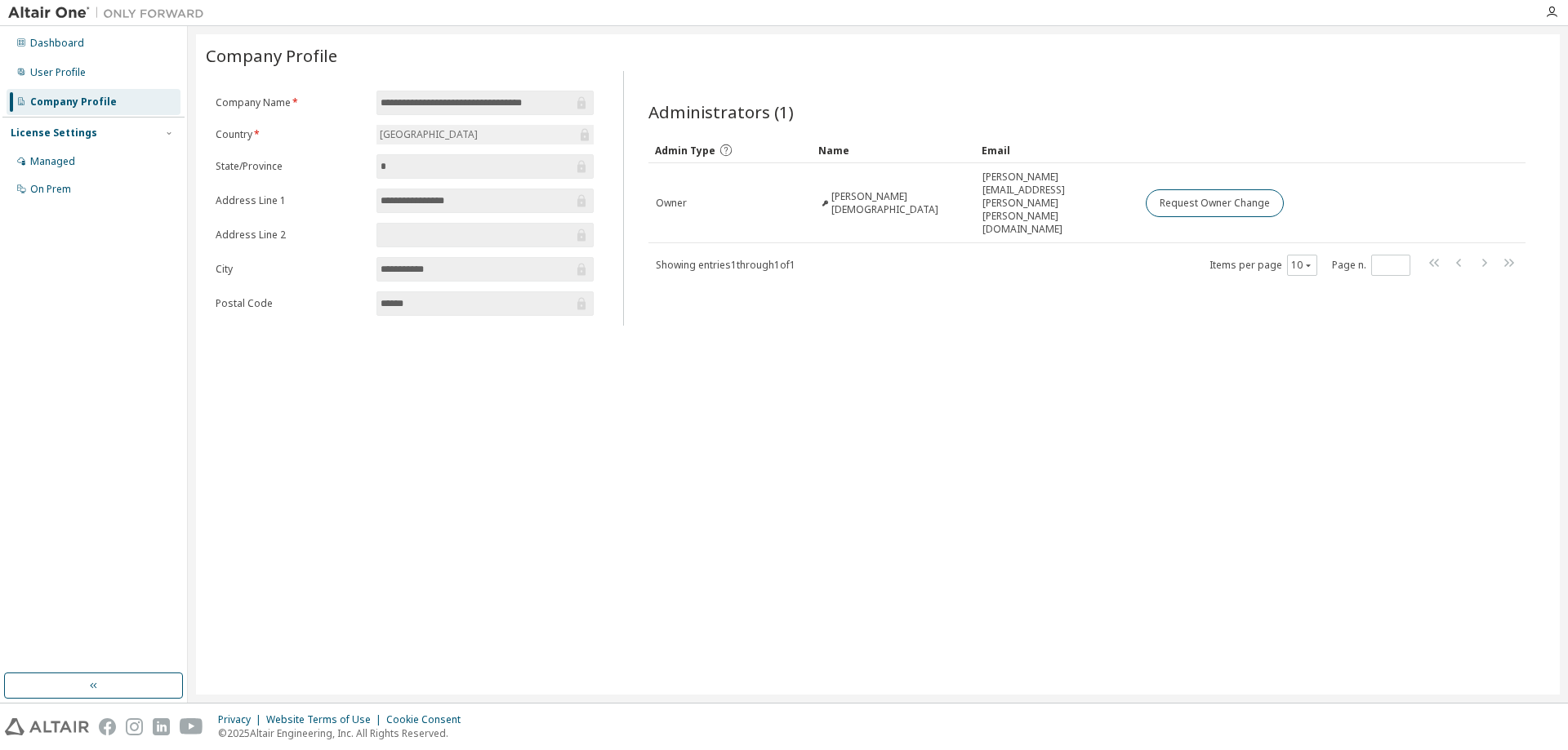
click at [732, 156] on div "Admin Type" at bounding box center [696, 150] width 82 height 14
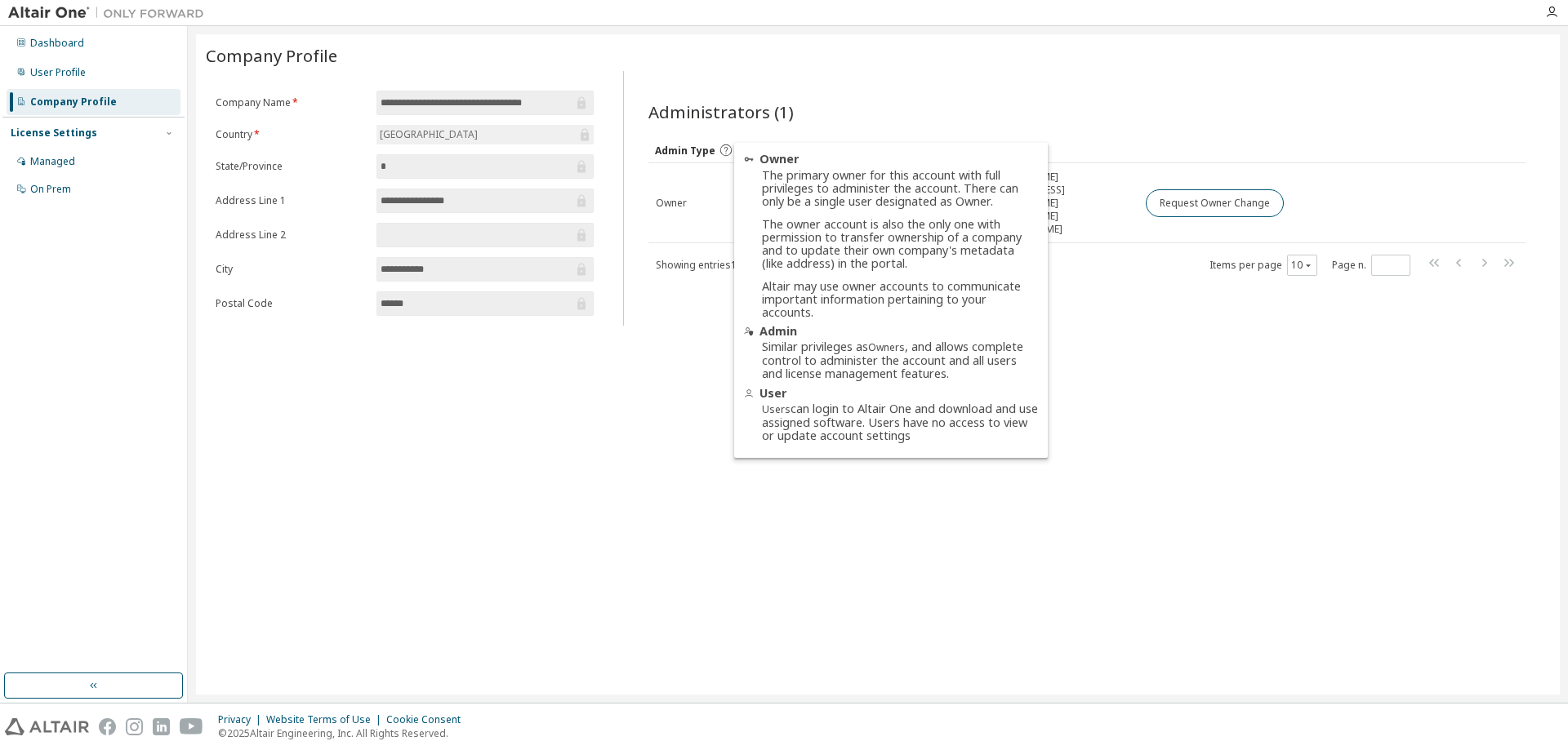
click at [726, 150] on icon at bounding box center [725, 150] width 15 height 14
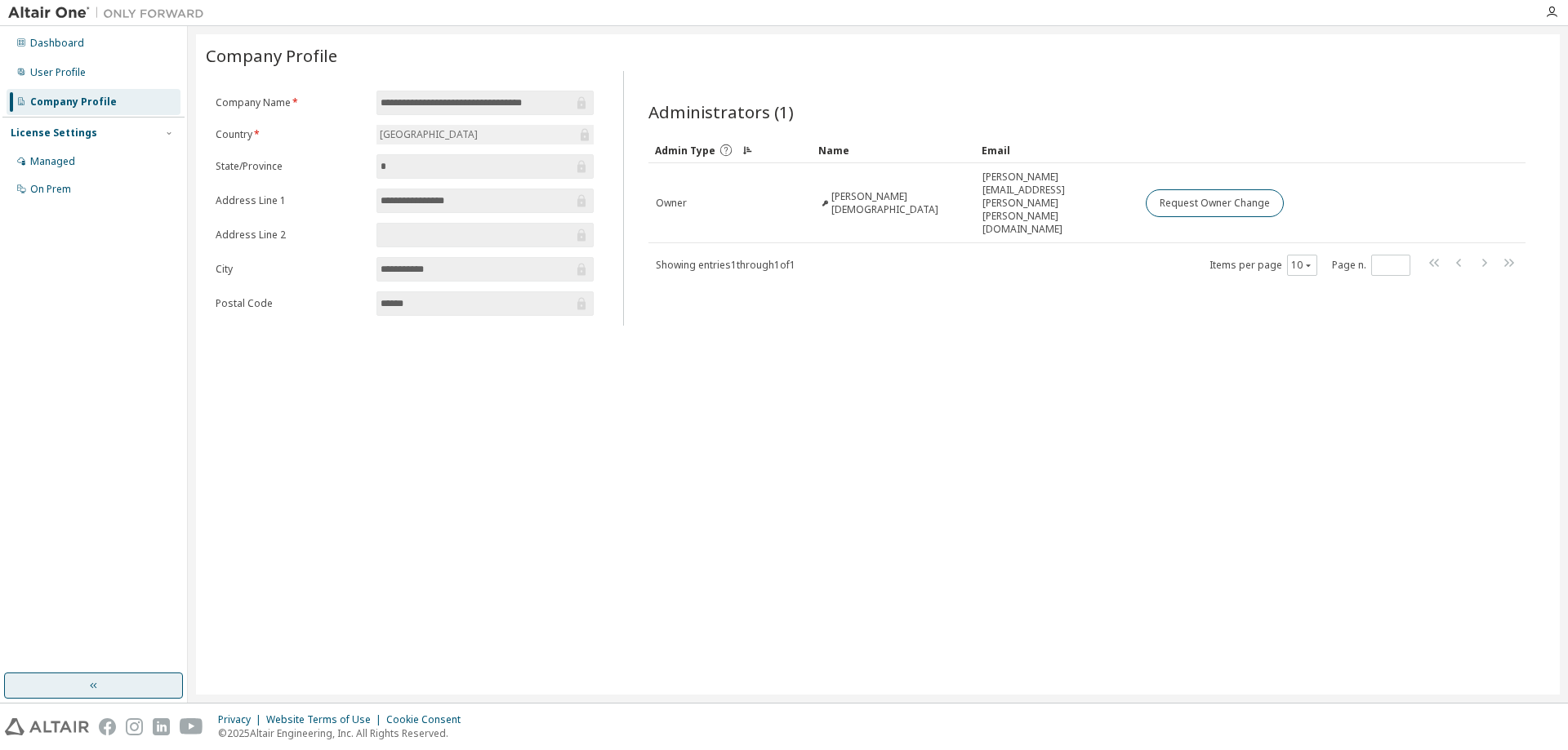
click at [111, 681] on button "button" at bounding box center [93, 685] width 179 height 26
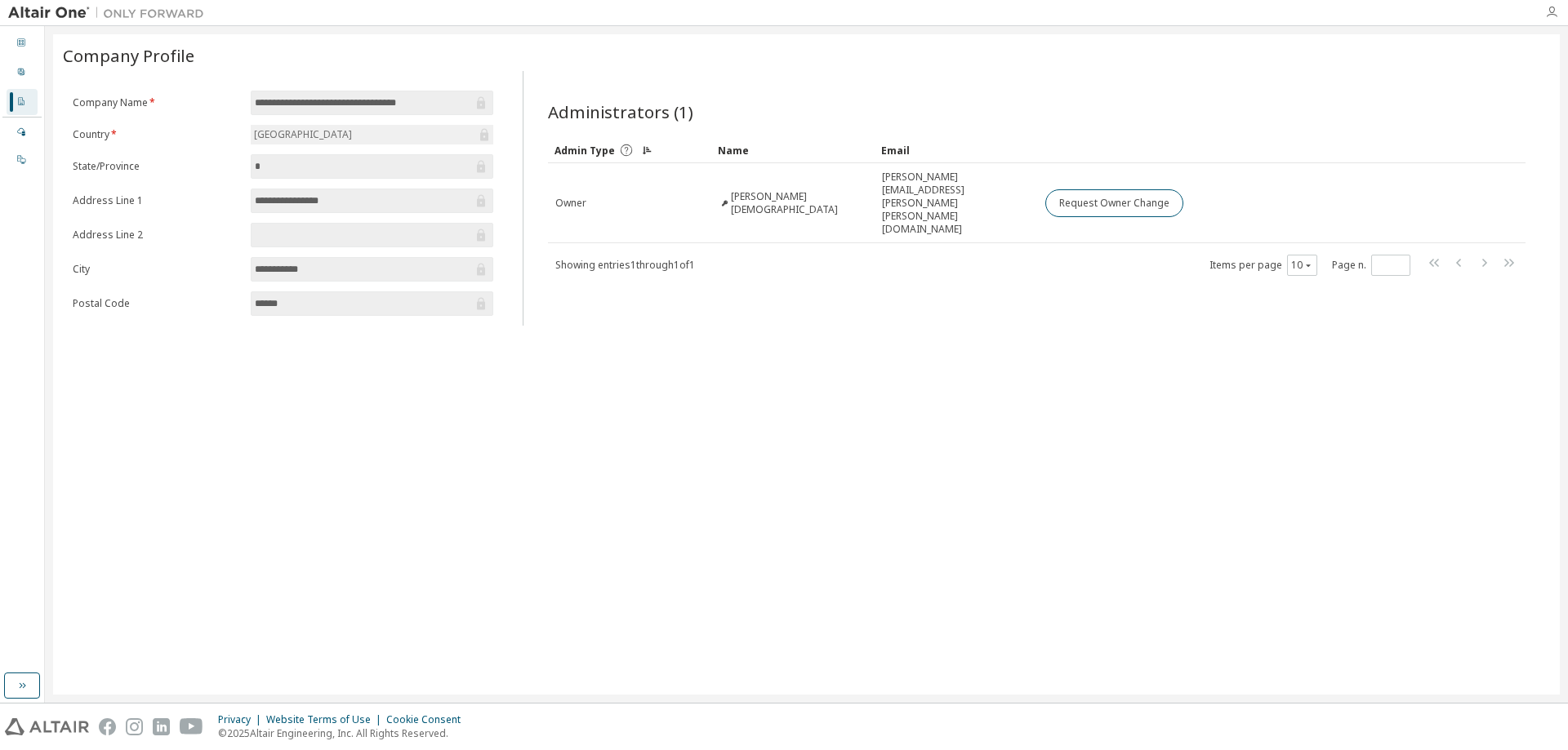
click at [1556, 14] on icon "button" at bounding box center [1552, 13] width 14 height 14
